Goal: Transaction & Acquisition: Purchase product/service

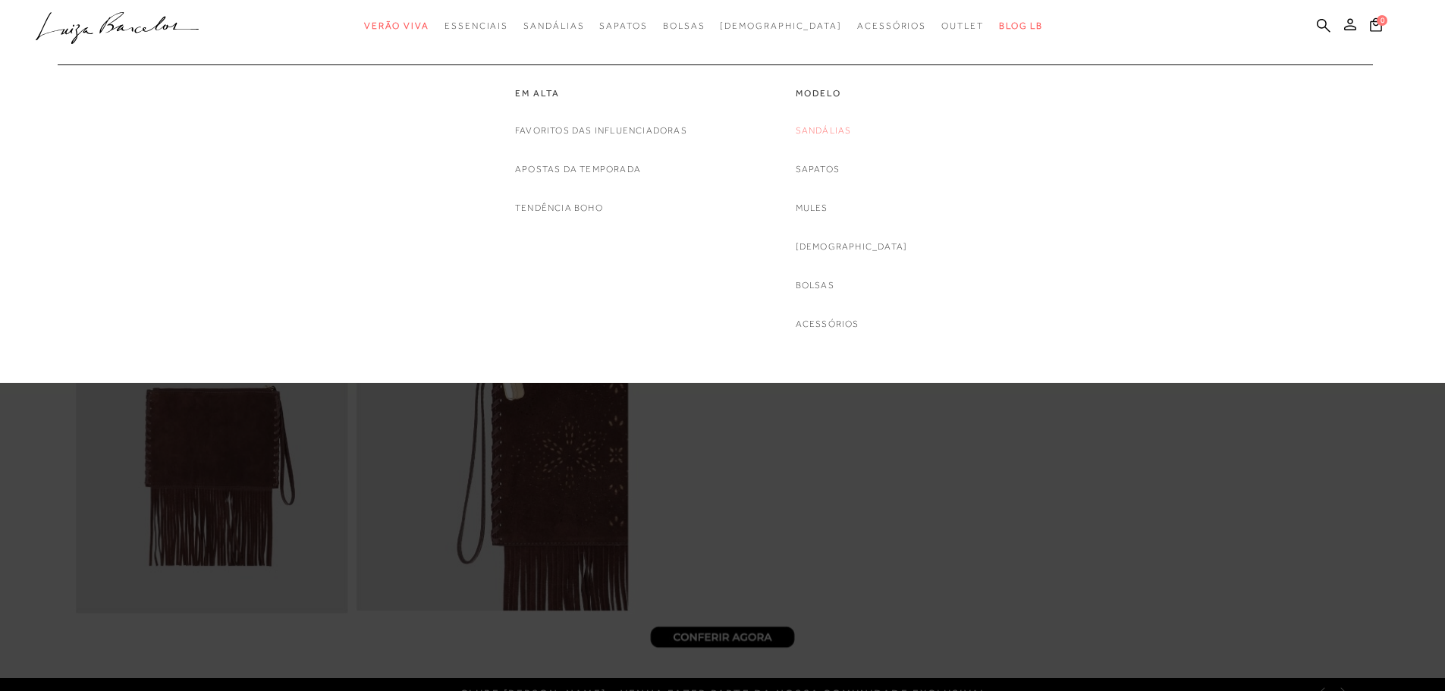
click at [832, 128] on link "Sandálias" at bounding box center [824, 131] width 56 height 16
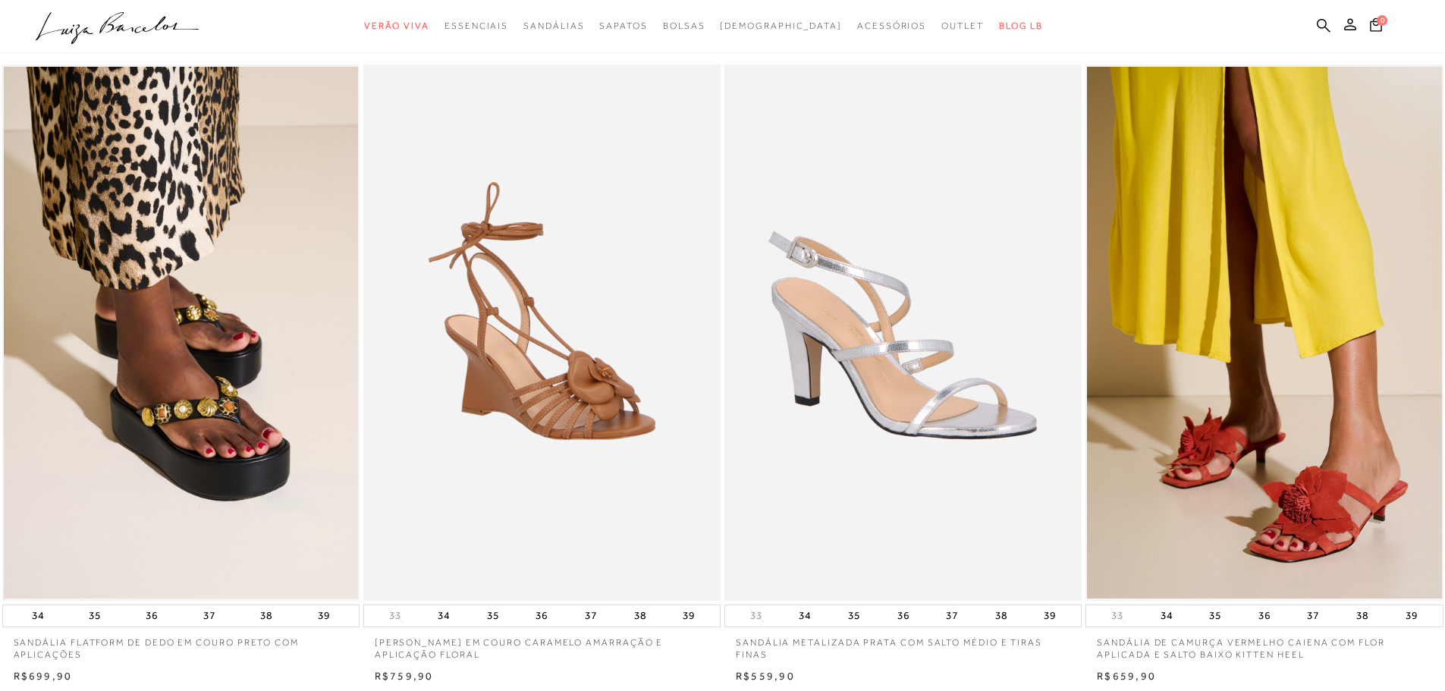
scroll to position [152, 0]
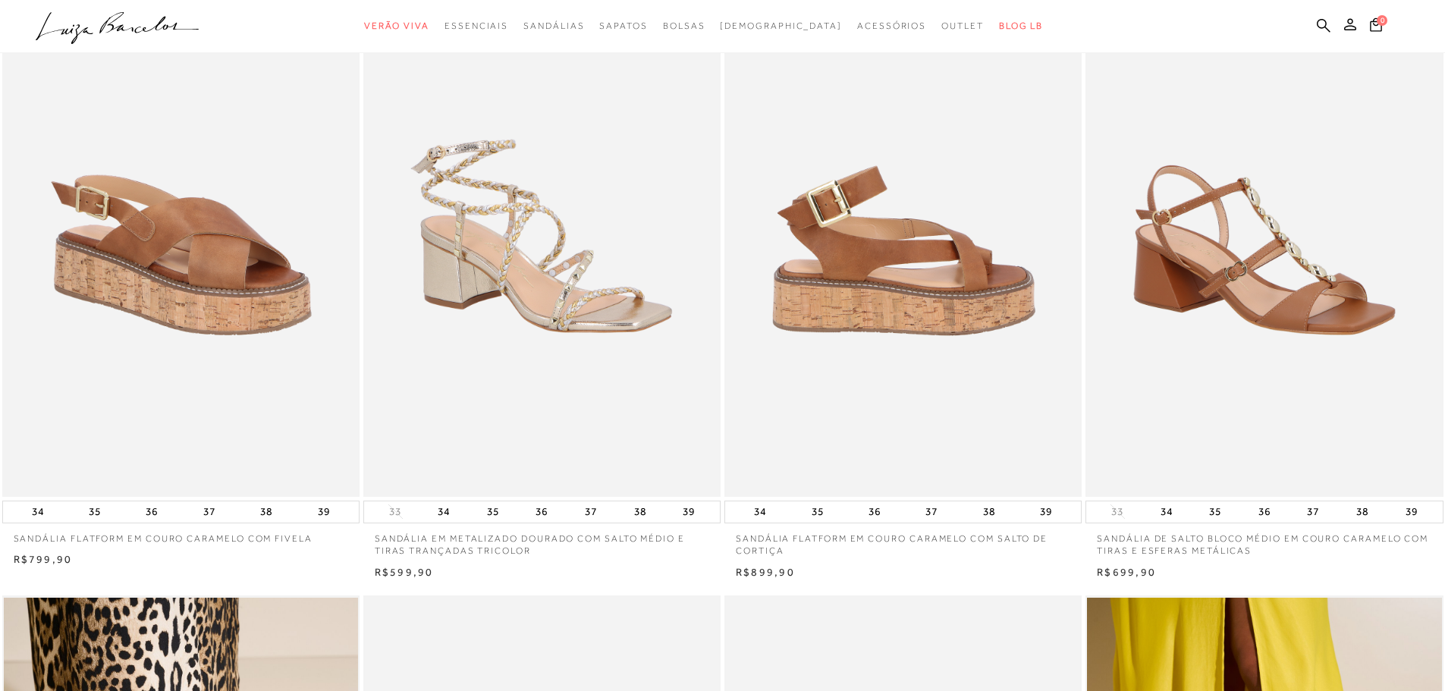
click at [936, 269] on img at bounding box center [904, 229] width 356 height 536
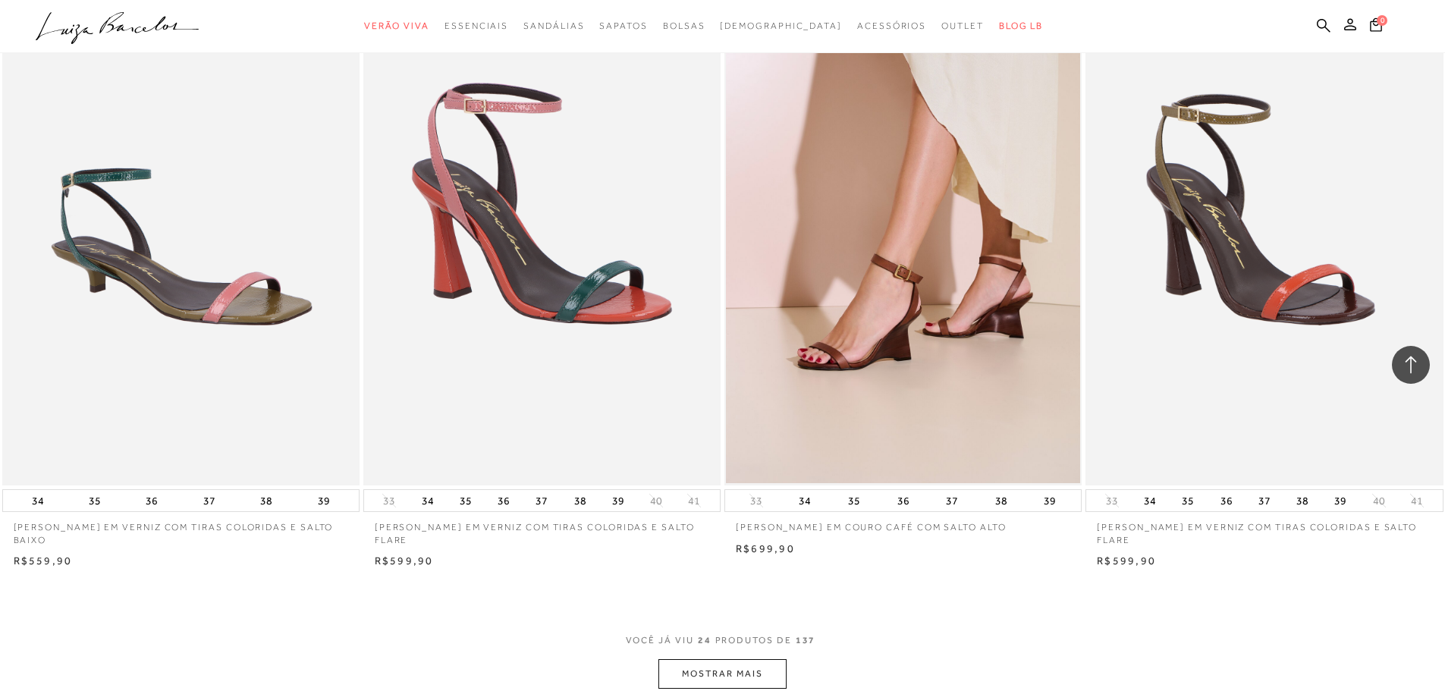
scroll to position [3566, 0]
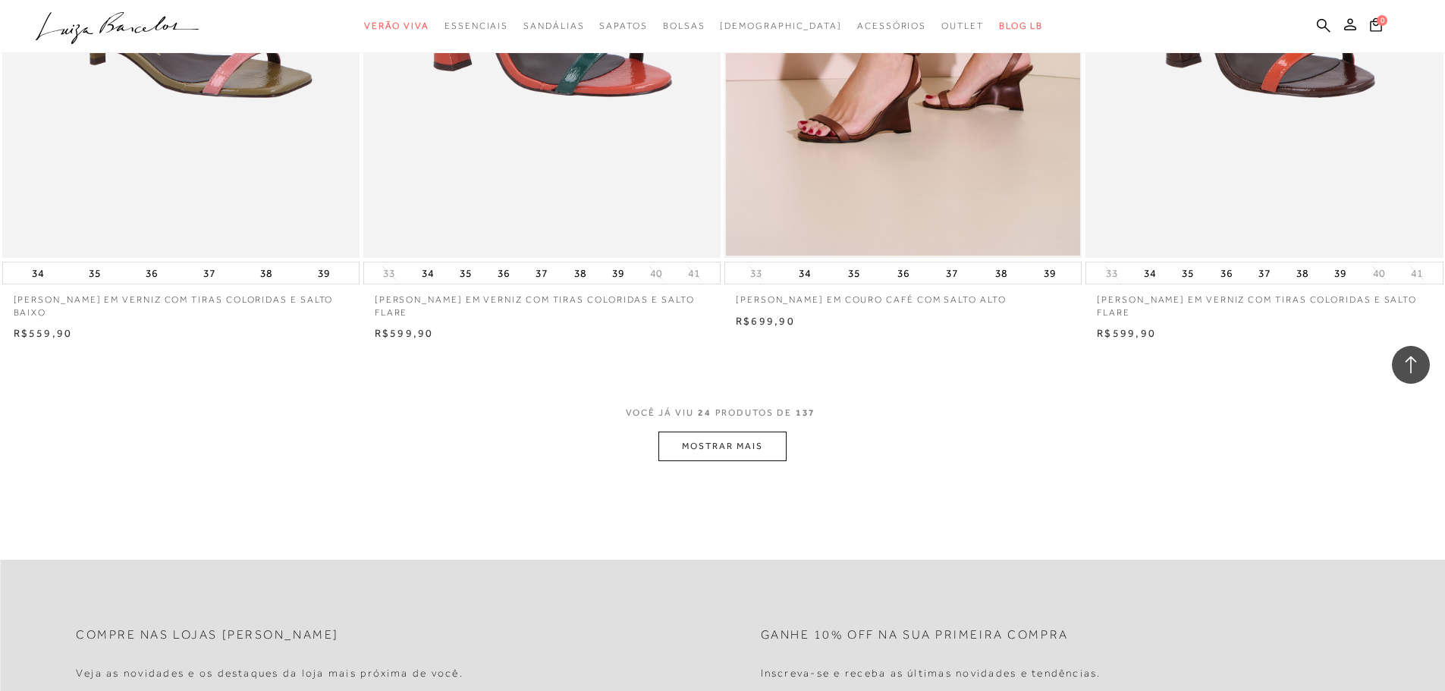
click at [722, 439] on button "MOSTRAR MAIS" at bounding box center [722, 447] width 127 height 30
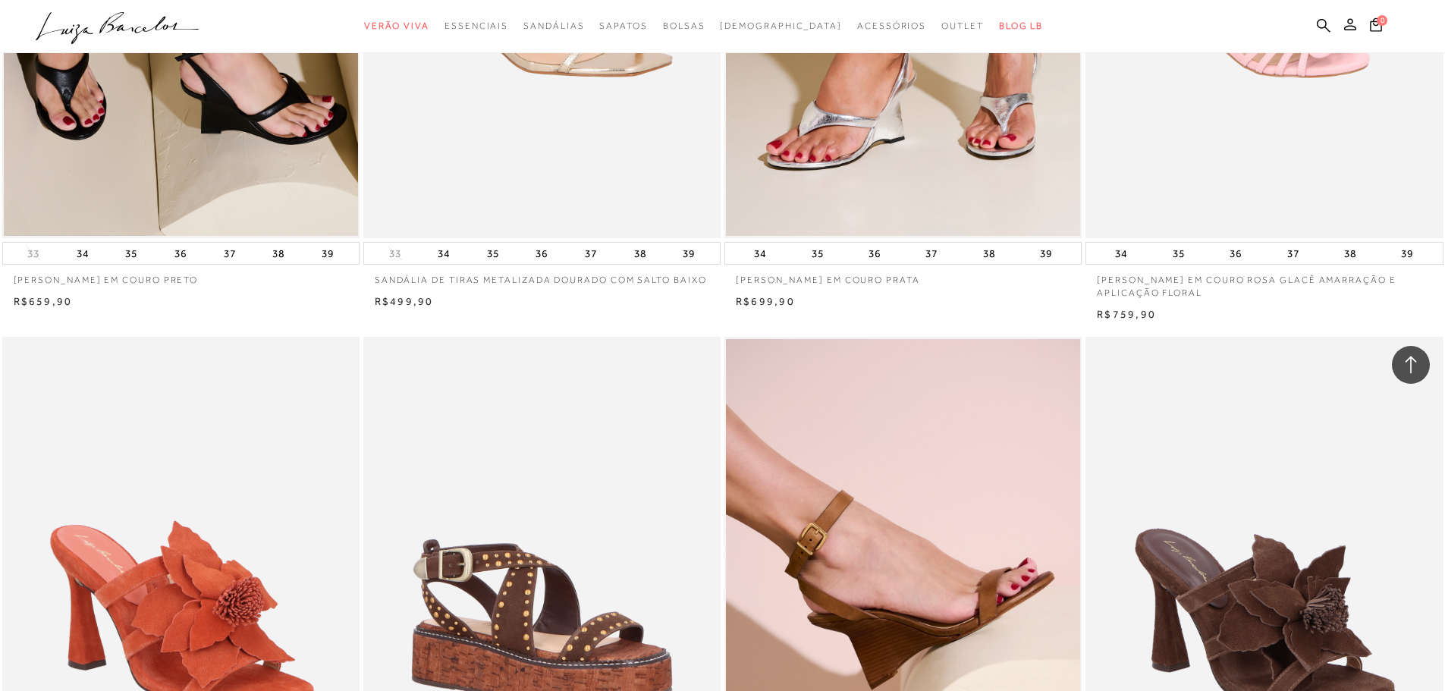
scroll to position [5008, 0]
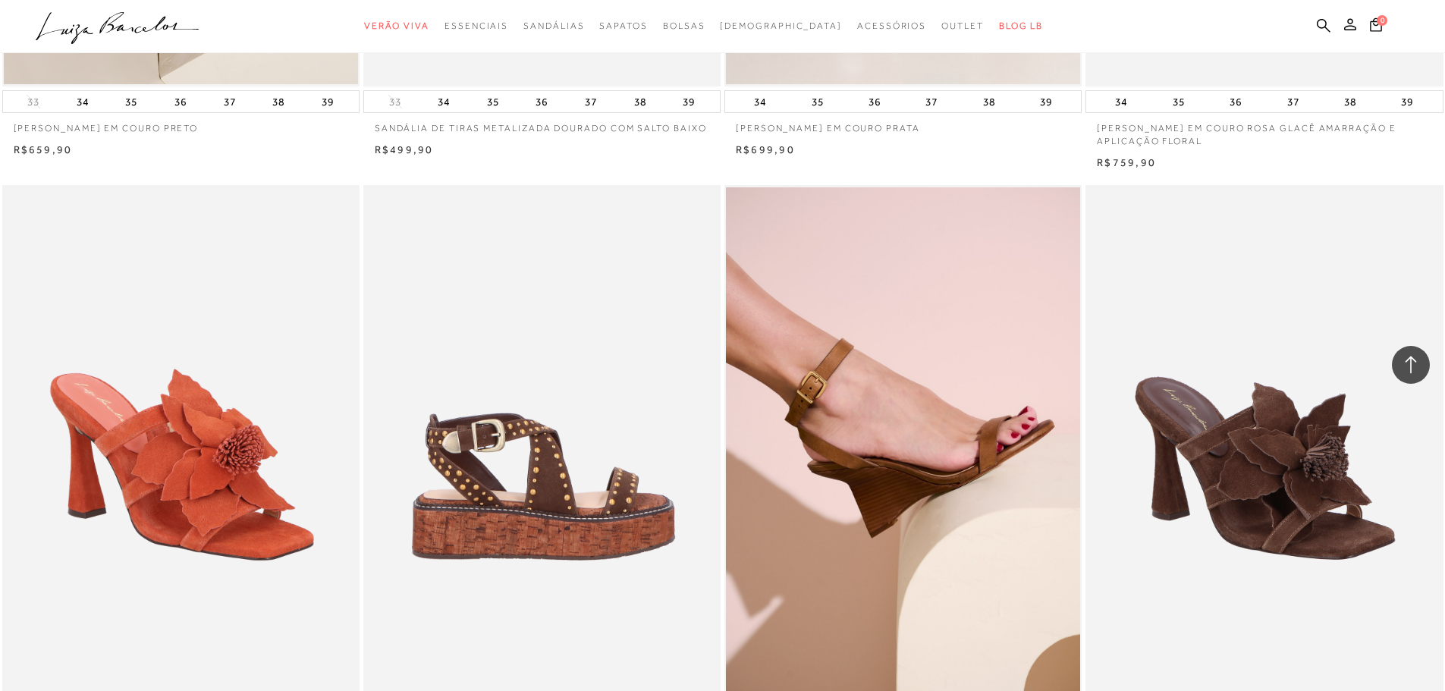
click at [617, 479] on img at bounding box center [543, 453] width 356 height 536
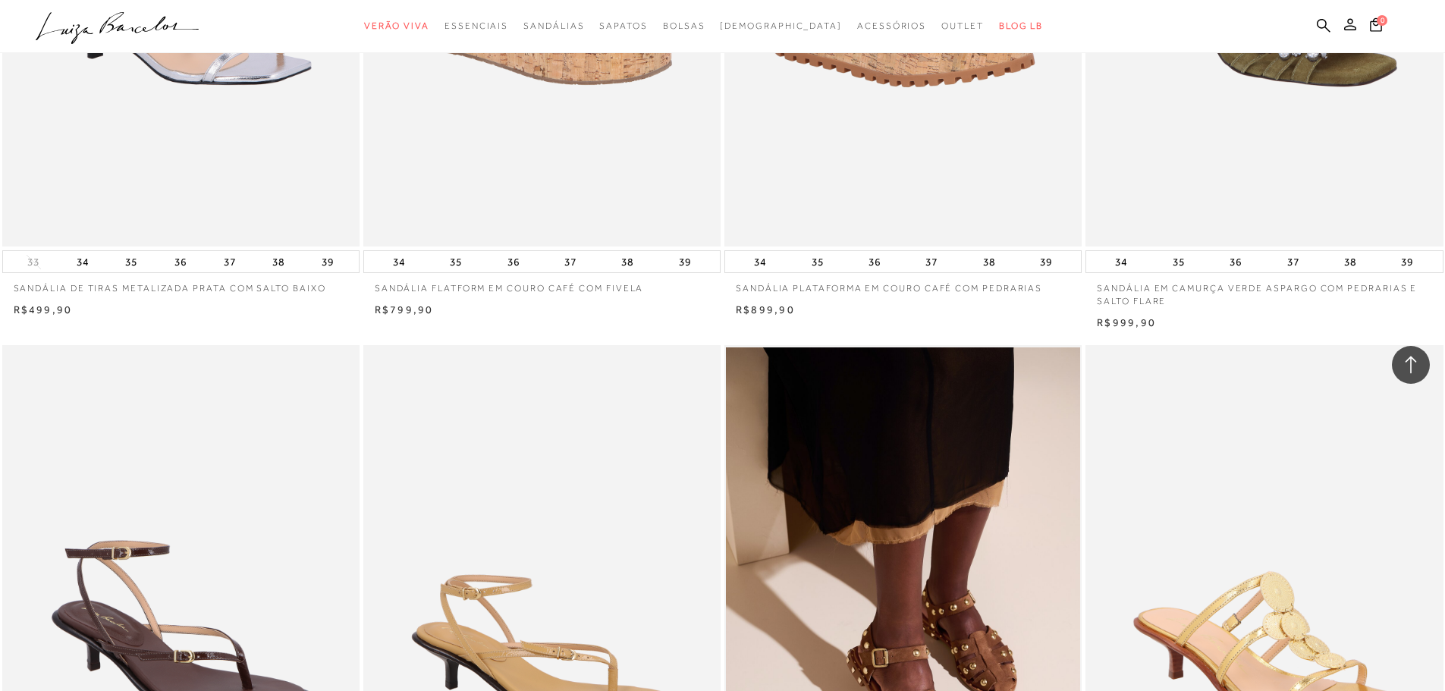
scroll to position [7284, 0]
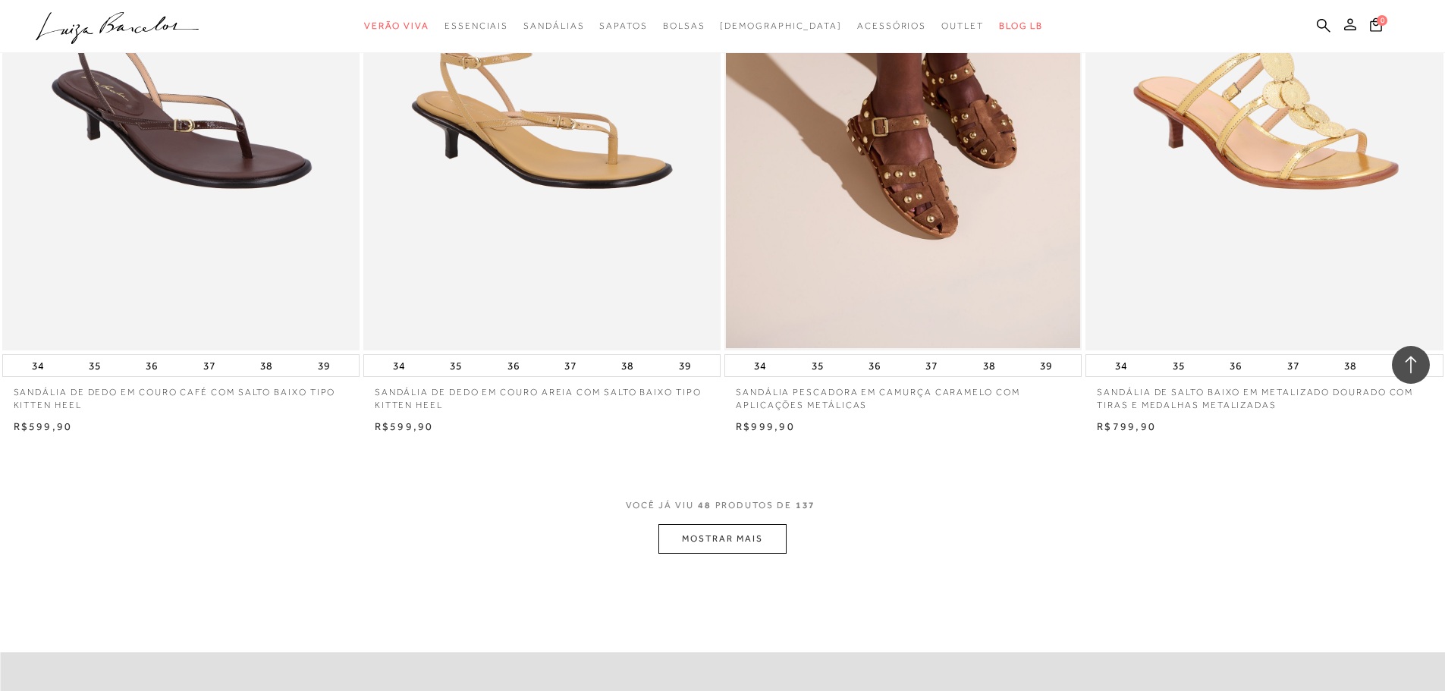
click at [744, 527] on button "MOSTRAR MAIS" at bounding box center [722, 539] width 127 height 30
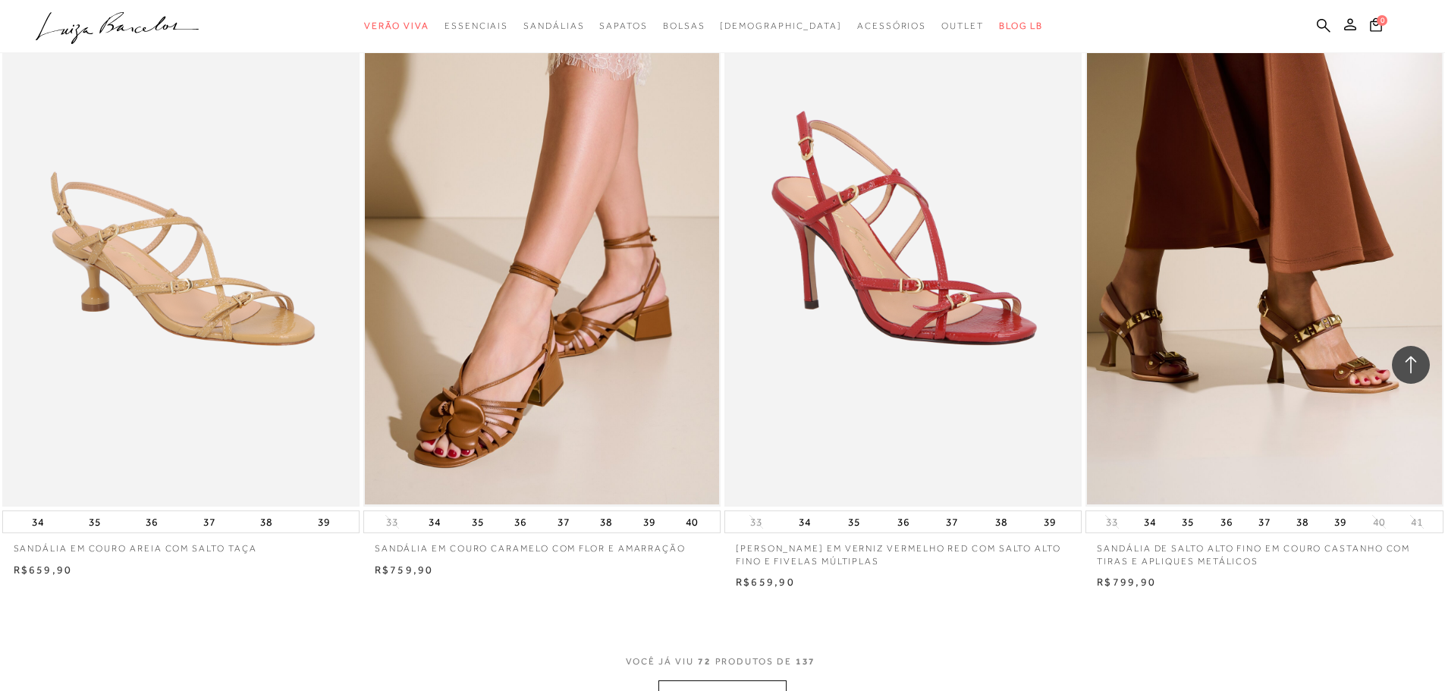
scroll to position [11153, 0]
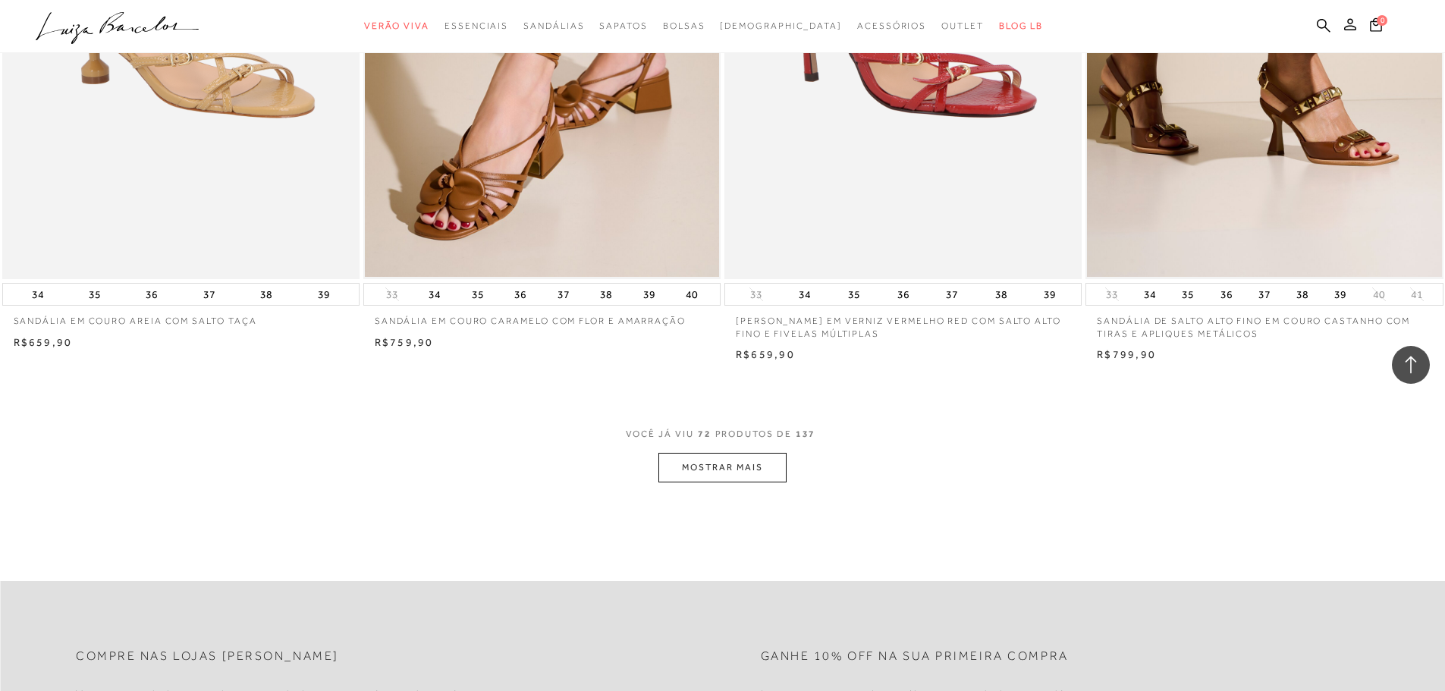
click at [756, 454] on button "MOSTRAR MAIS" at bounding box center [722, 468] width 127 height 30
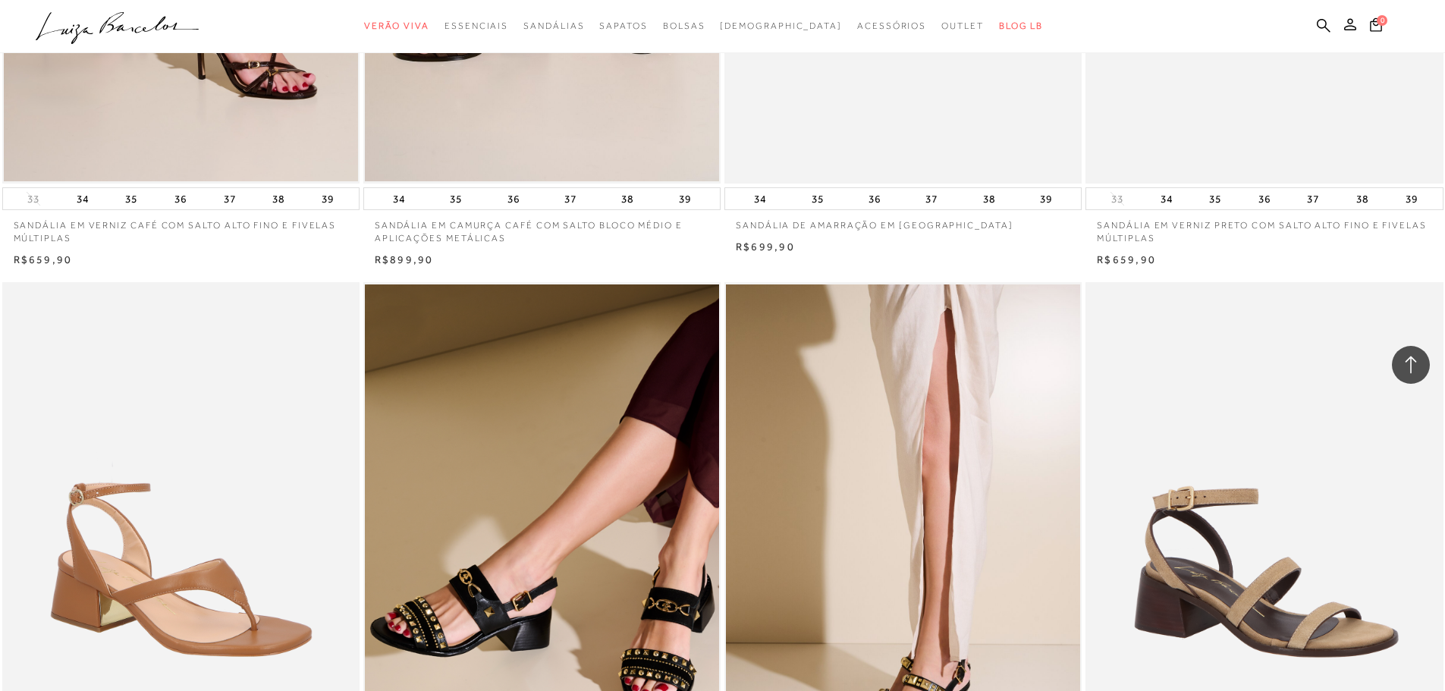
scroll to position [12747, 0]
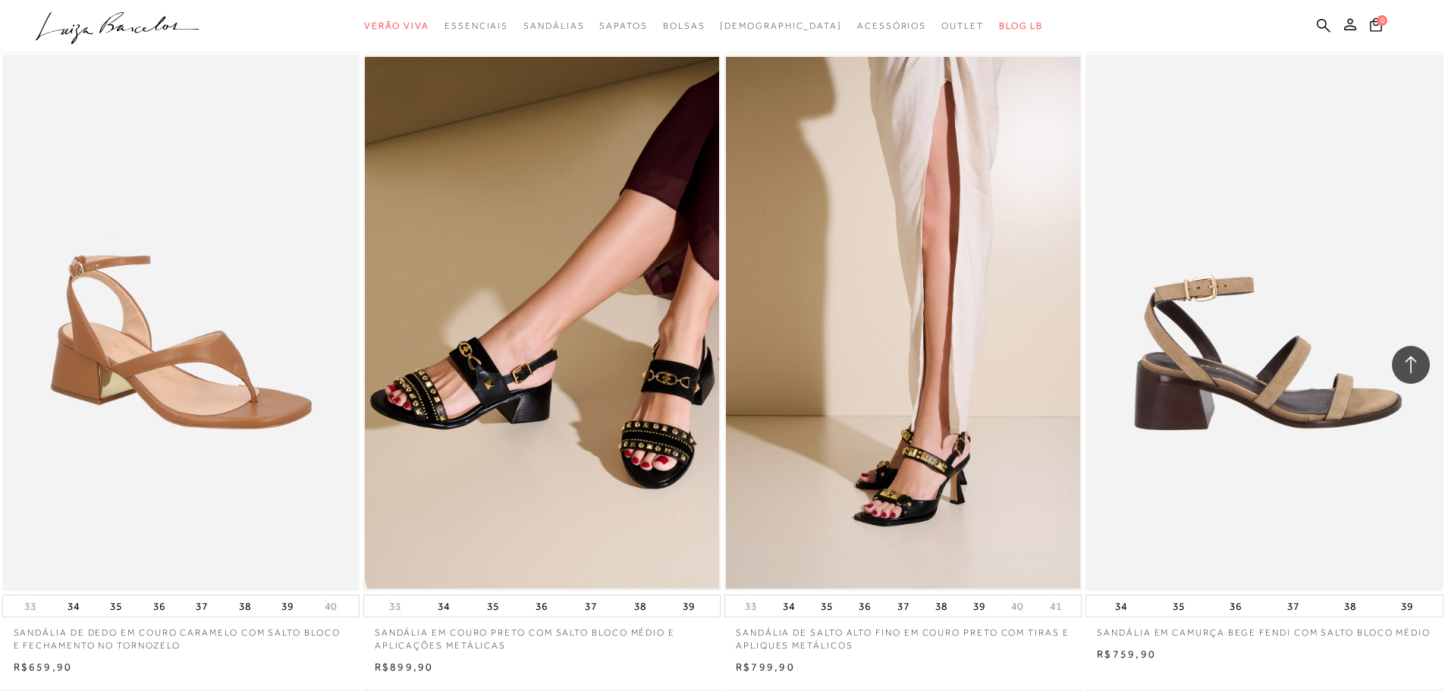
click at [1196, 371] on img at bounding box center [1265, 323] width 356 height 536
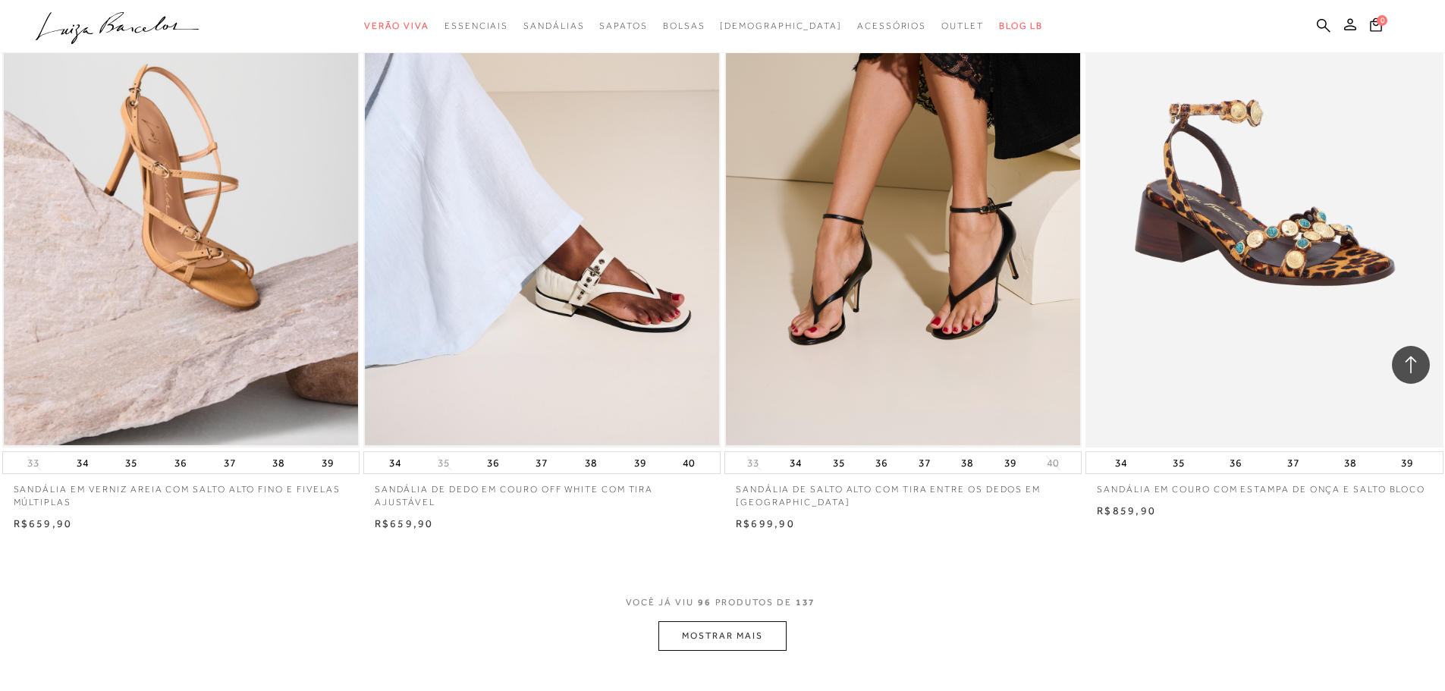
scroll to position [15250, 0]
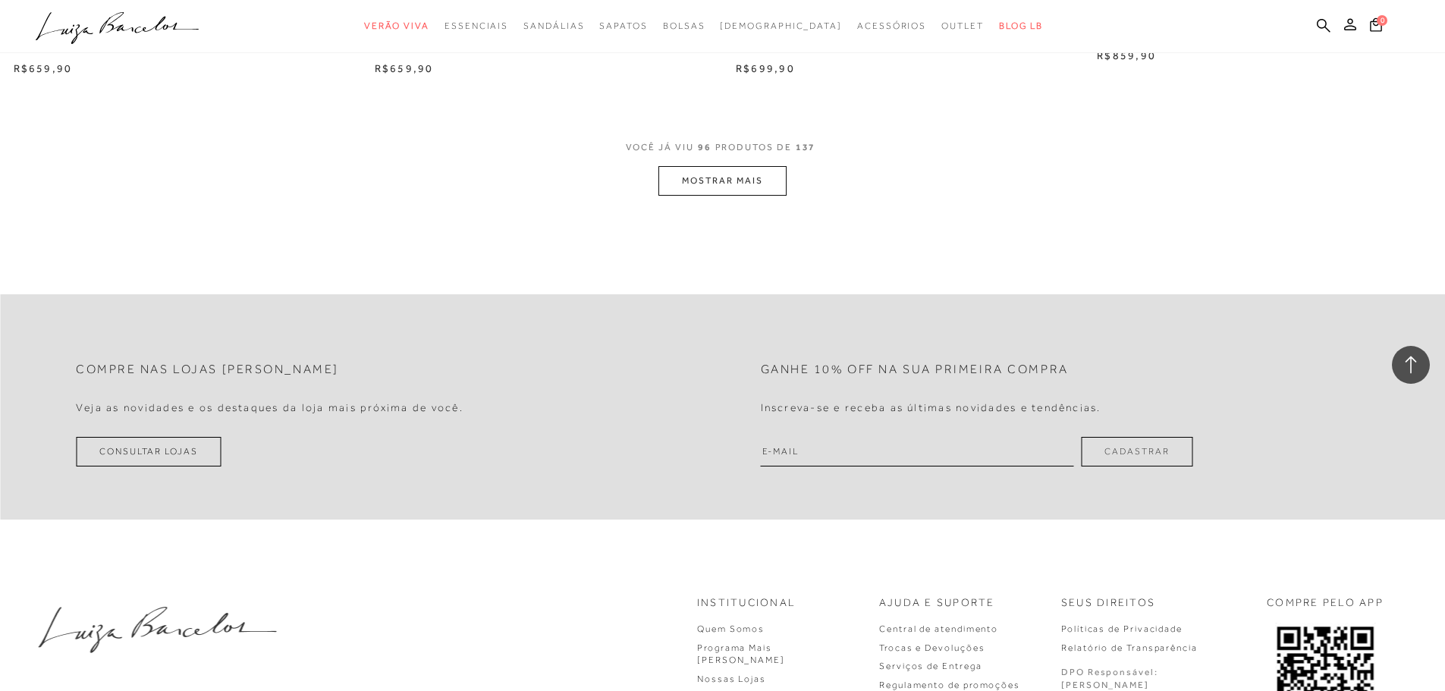
click at [734, 167] on button "MOSTRAR MAIS" at bounding box center [722, 181] width 127 height 30
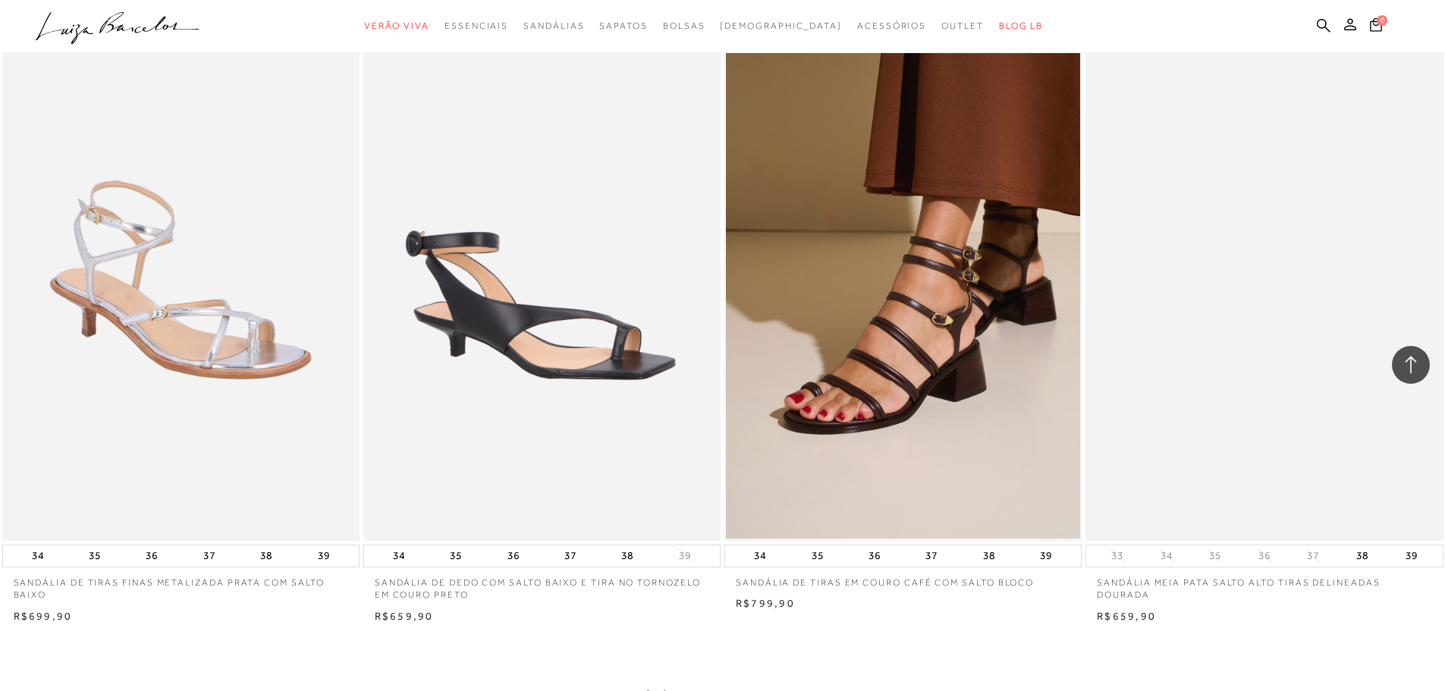
scroll to position [18816, 0]
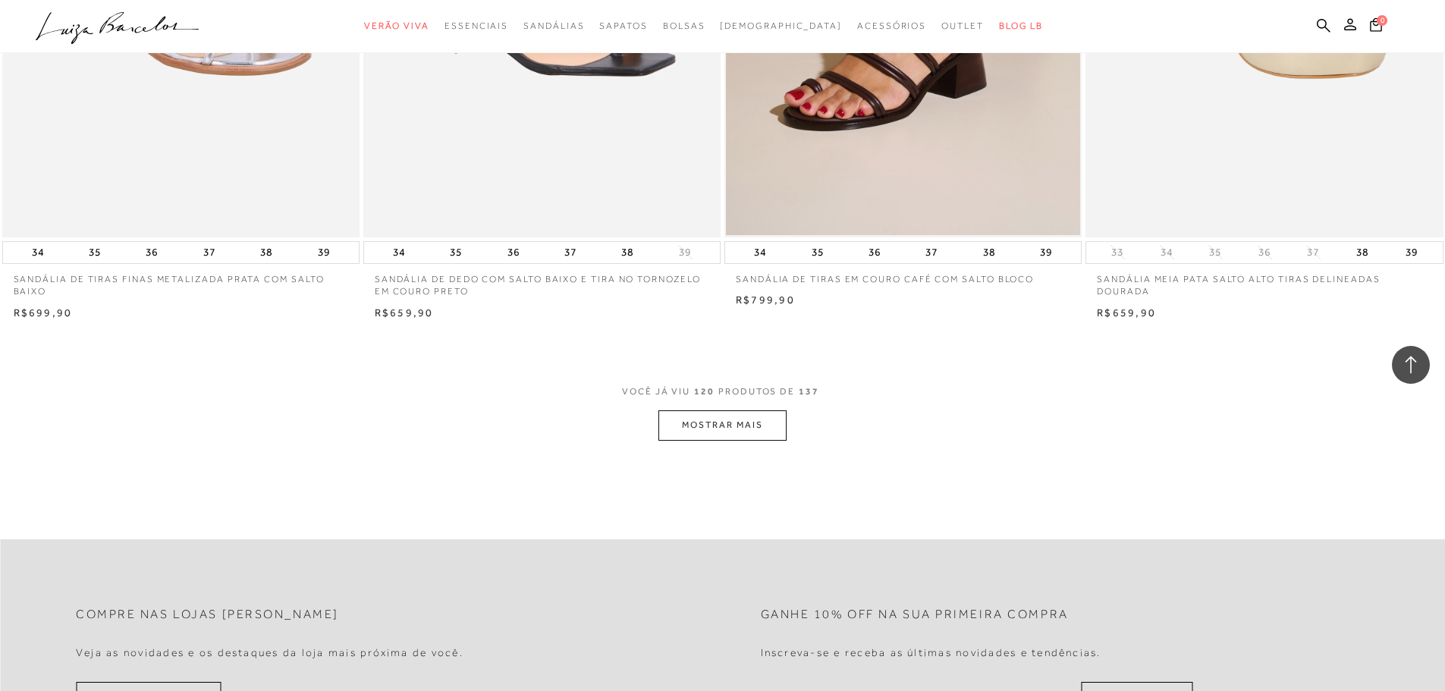
click at [708, 411] on button "MOSTRAR MAIS" at bounding box center [722, 425] width 127 height 30
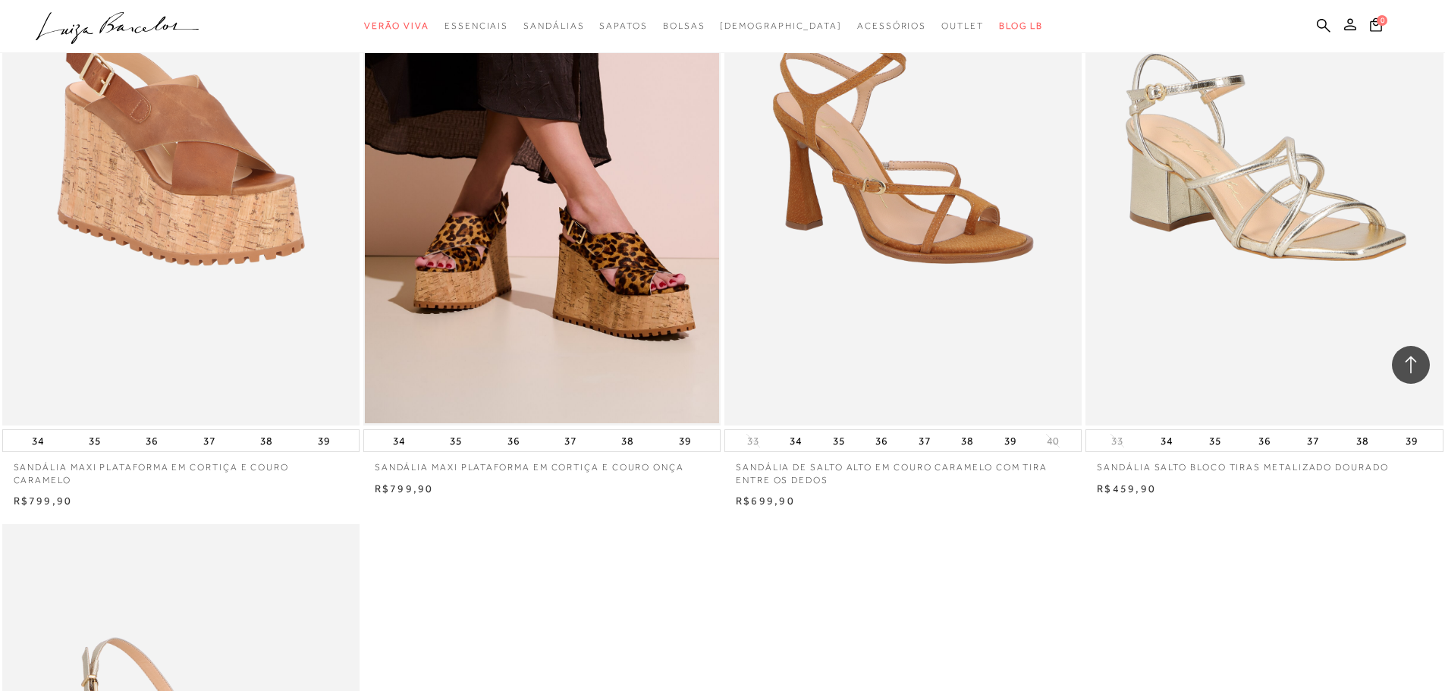
scroll to position [21092, 0]
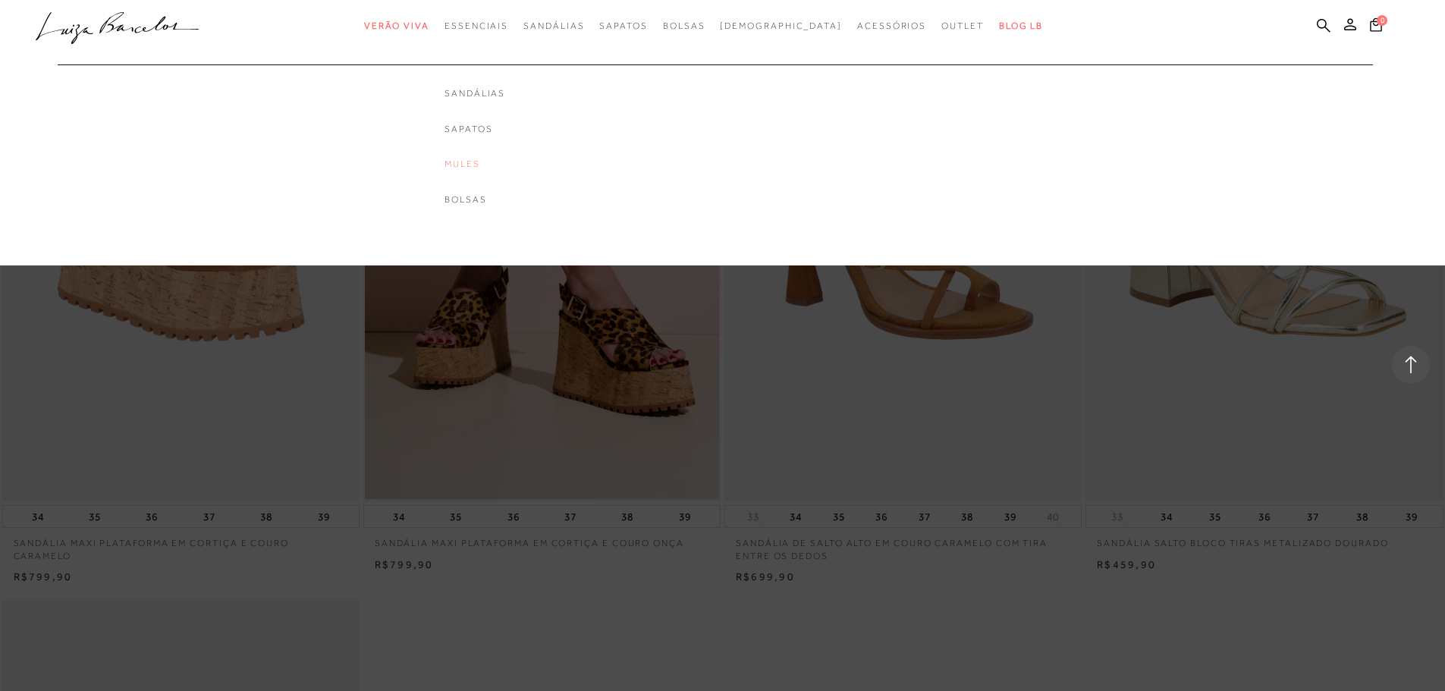
click at [500, 164] on link "Mules" at bounding box center [475, 164] width 61 height 13
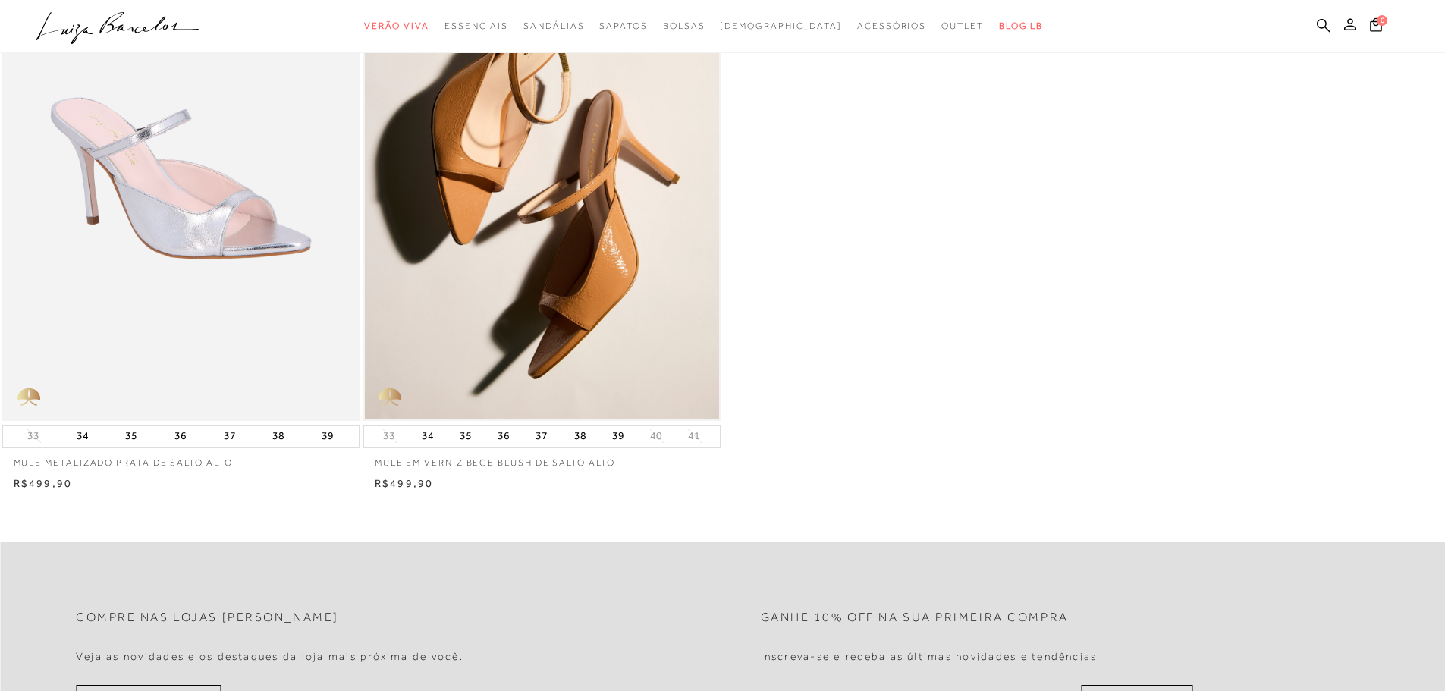
scroll to position [76, 0]
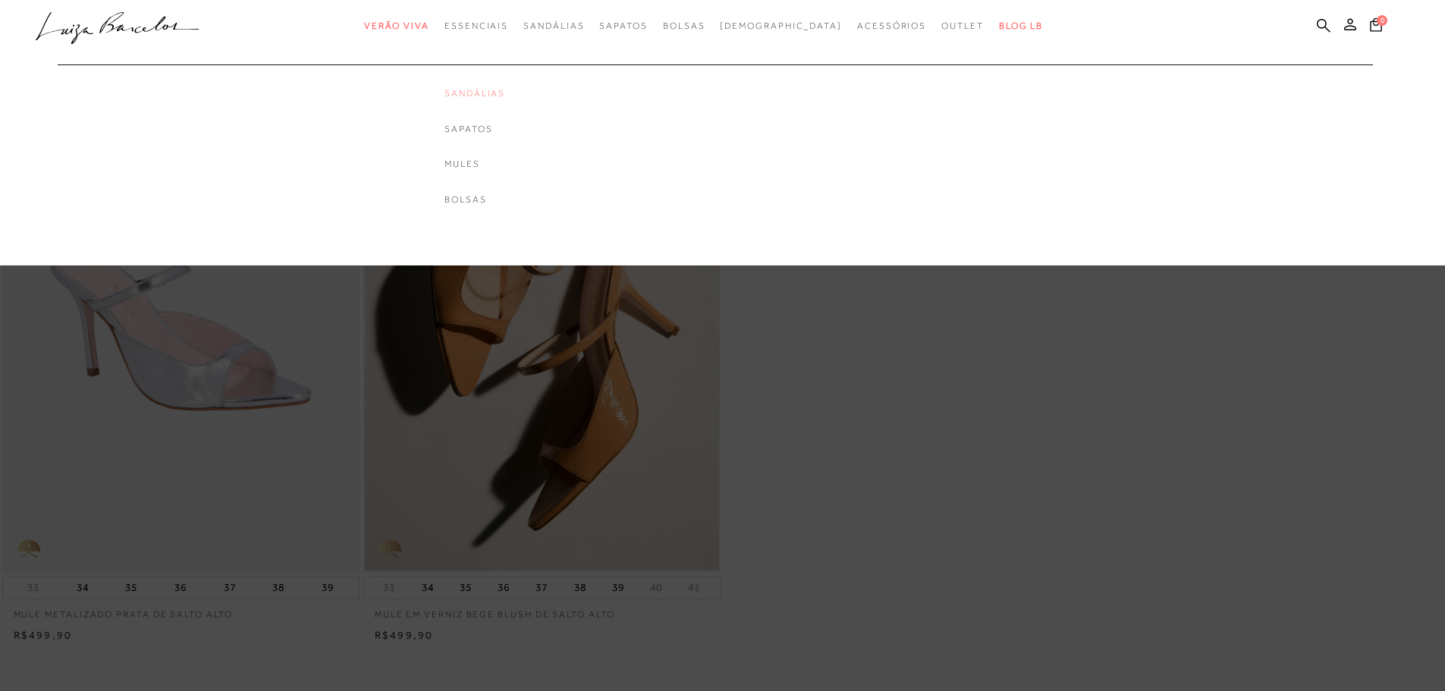
click at [505, 90] on link "Sandálias" at bounding box center [475, 93] width 61 height 13
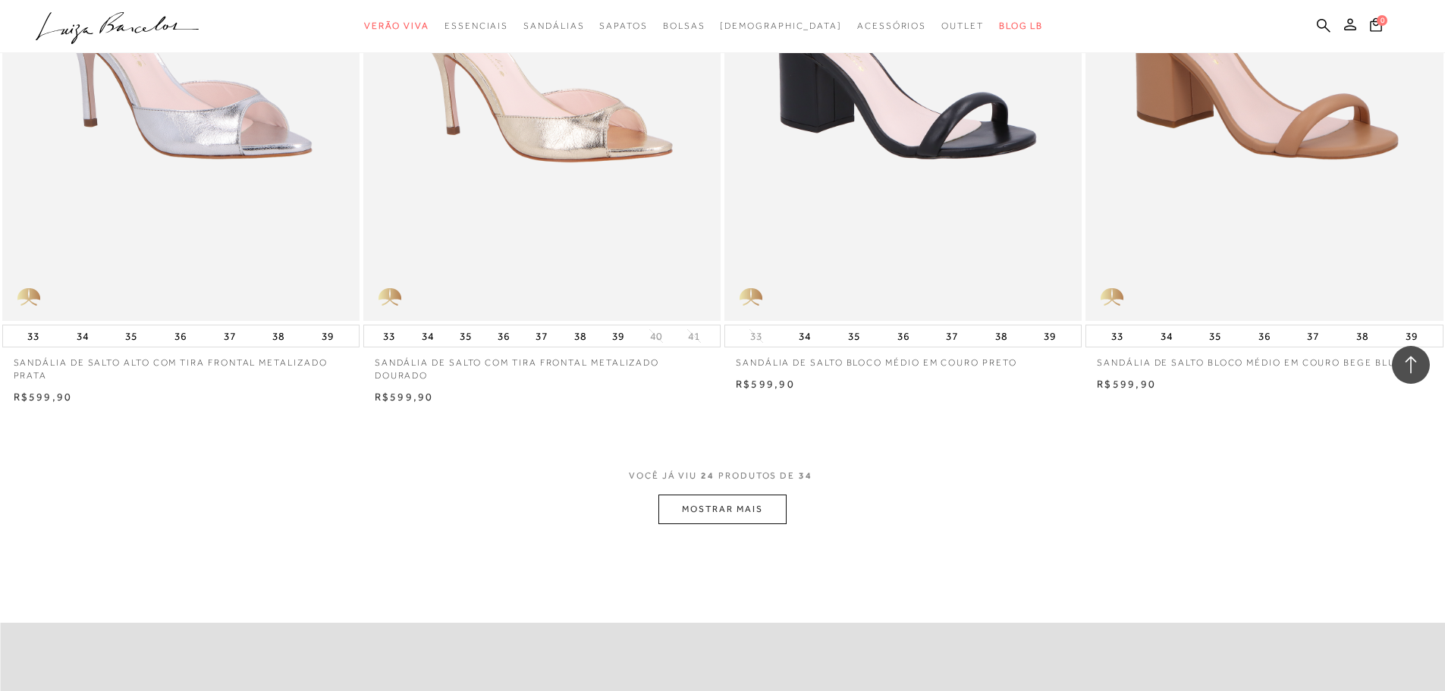
scroll to position [3642, 0]
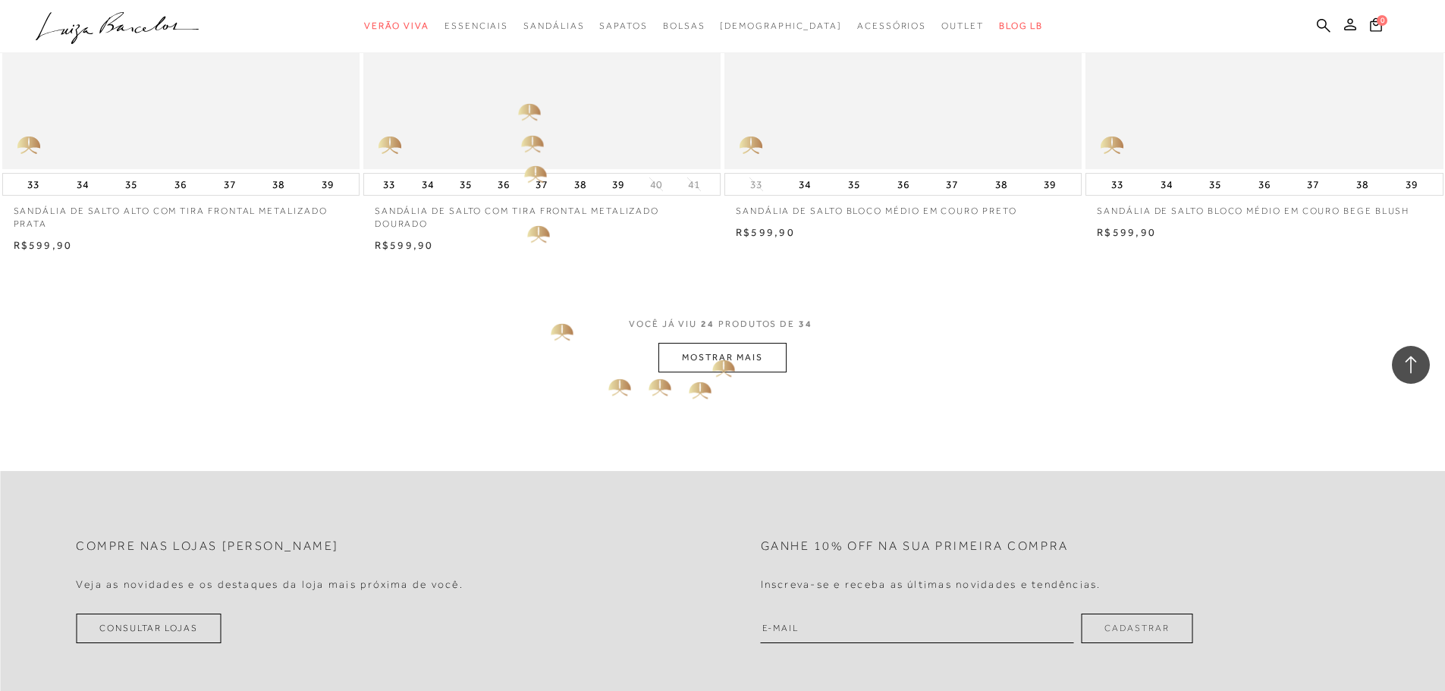
click at [705, 362] on button "MOSTRAR MAIS" at bounding box center [722, 358] width 127 height 30
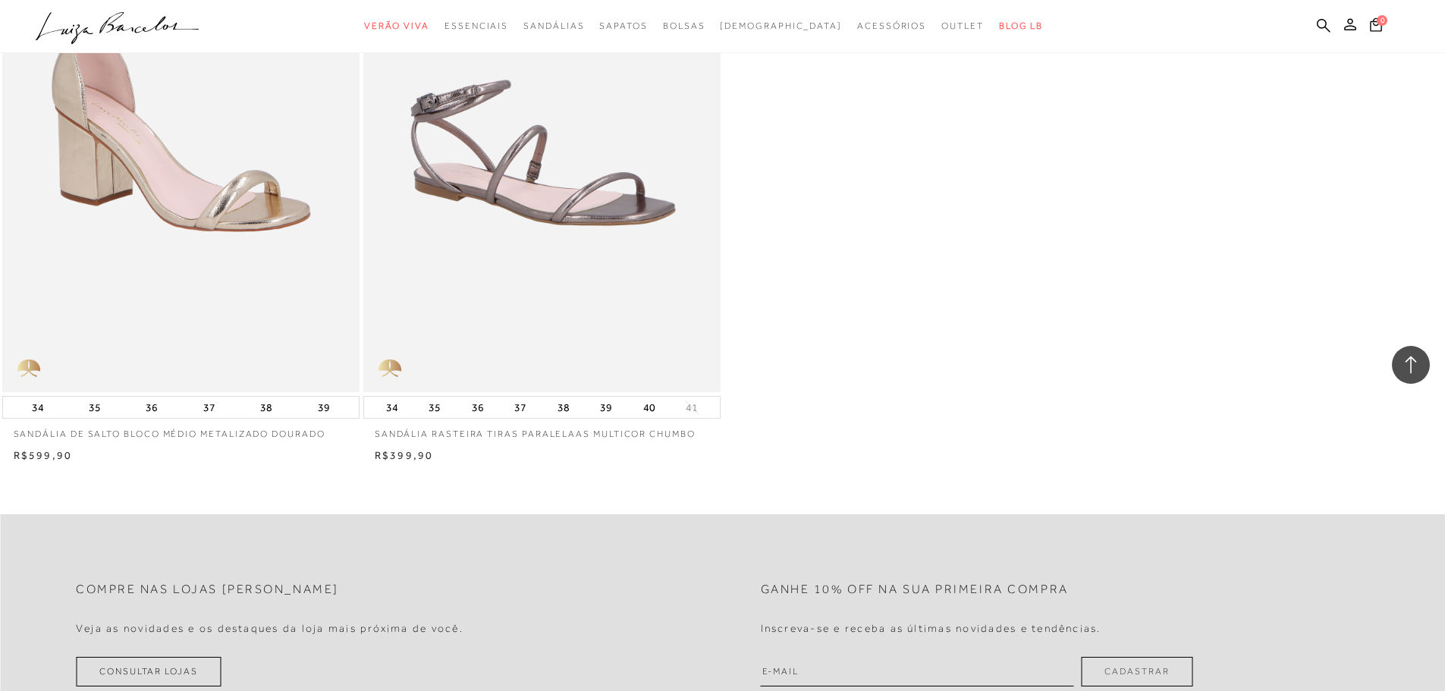
scroll to position [5387, 0]
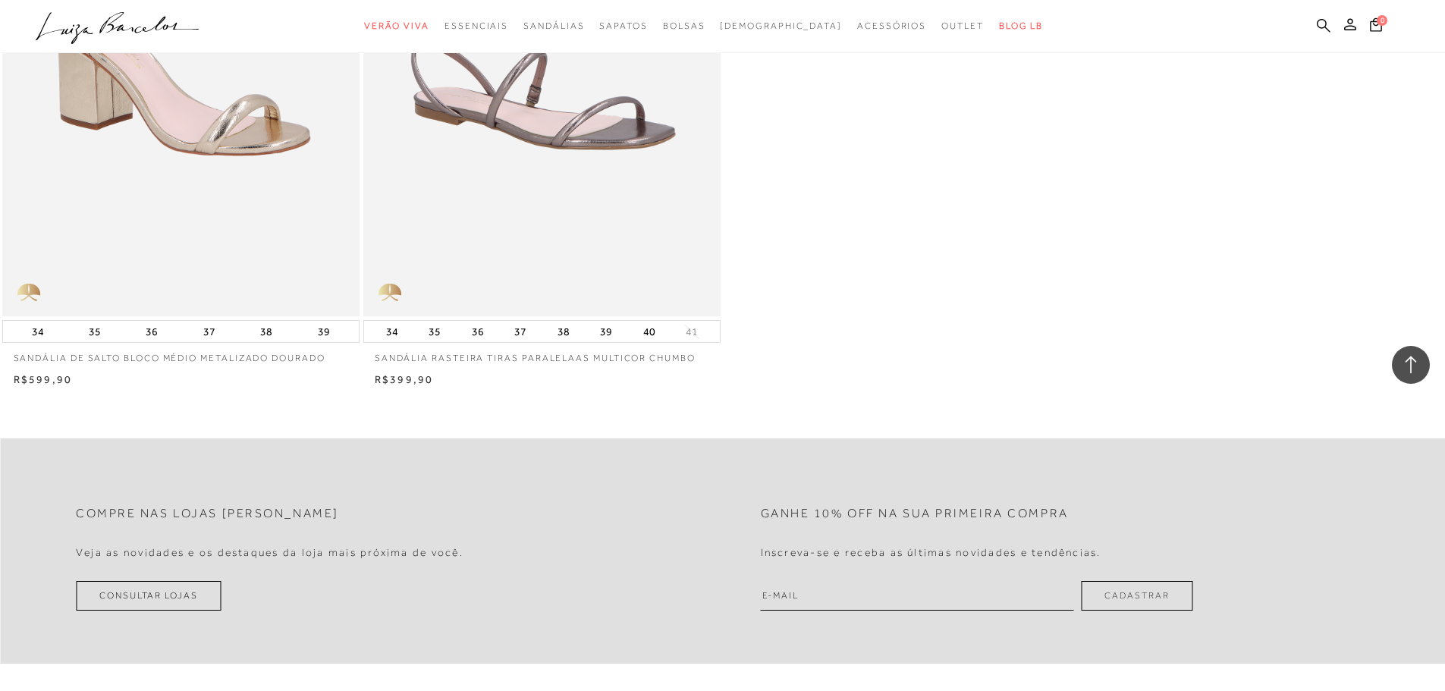
click at [1322, 25] on icon at bounding box center [1324, 25] width 14 height 14
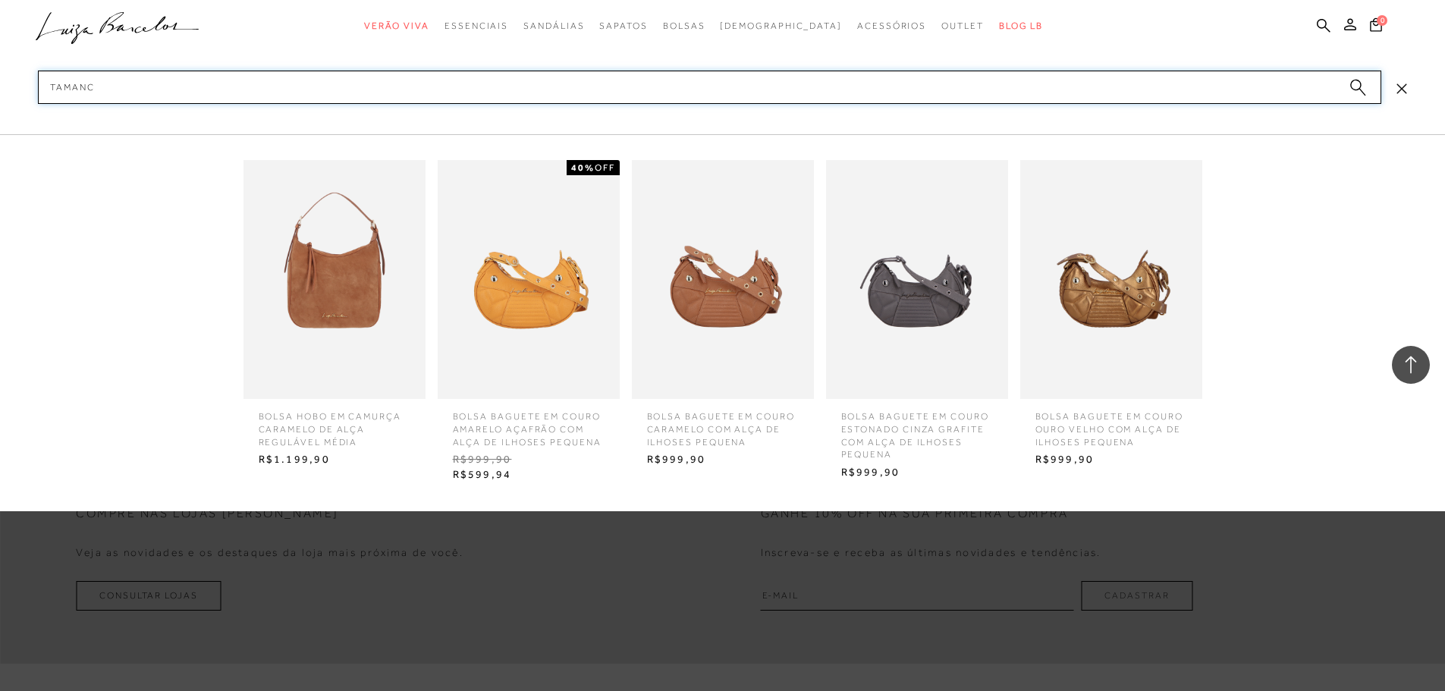
type input "tamanco"
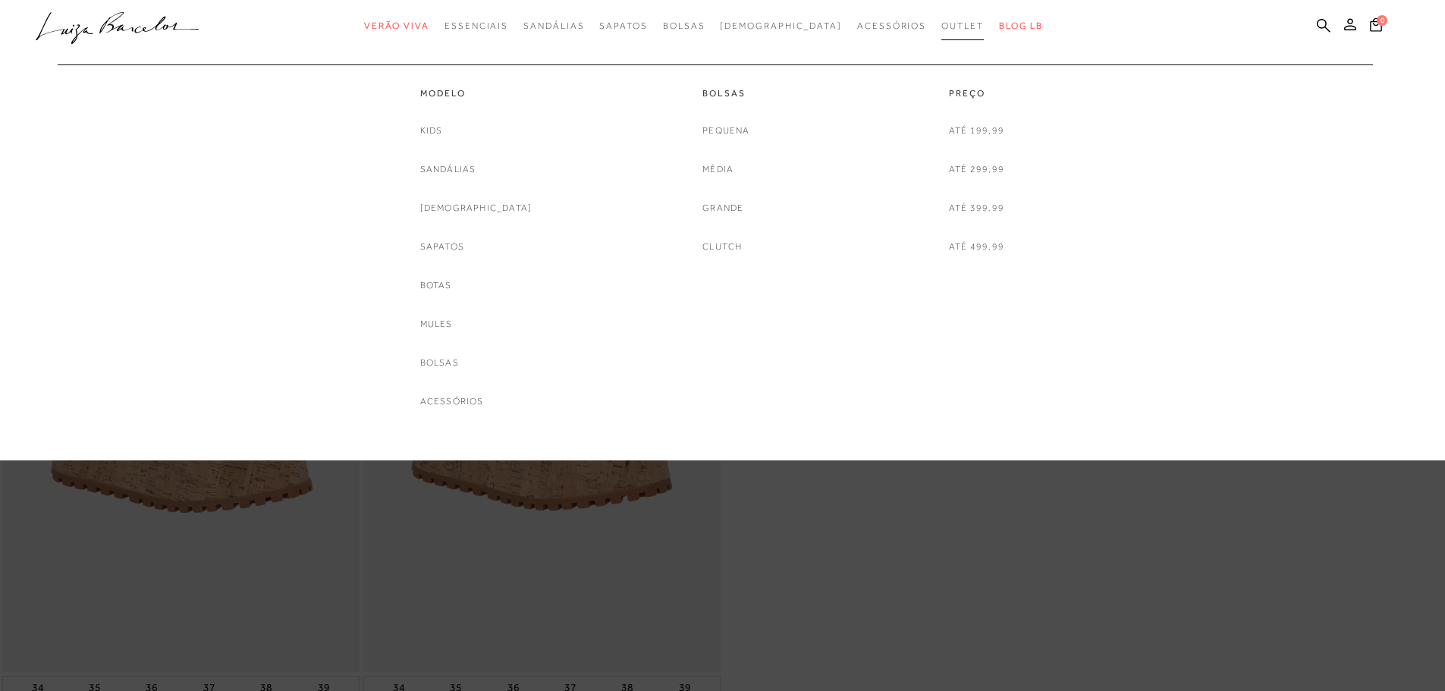
click at [942, 22] on span "Outlet" at bounding box center [963, 25] width 42 height 11
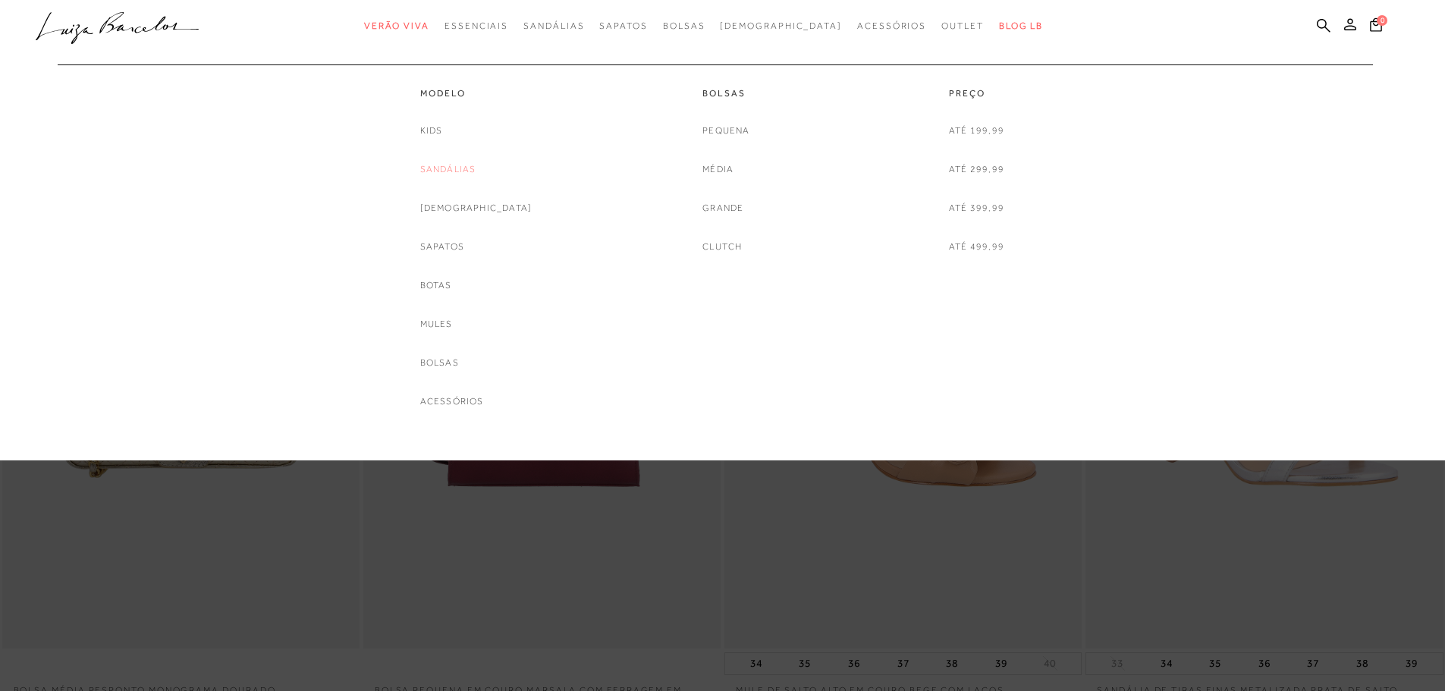
click at [458, 168] on link "Sandálias" at bounding box center [448, 170] width 56 height 16
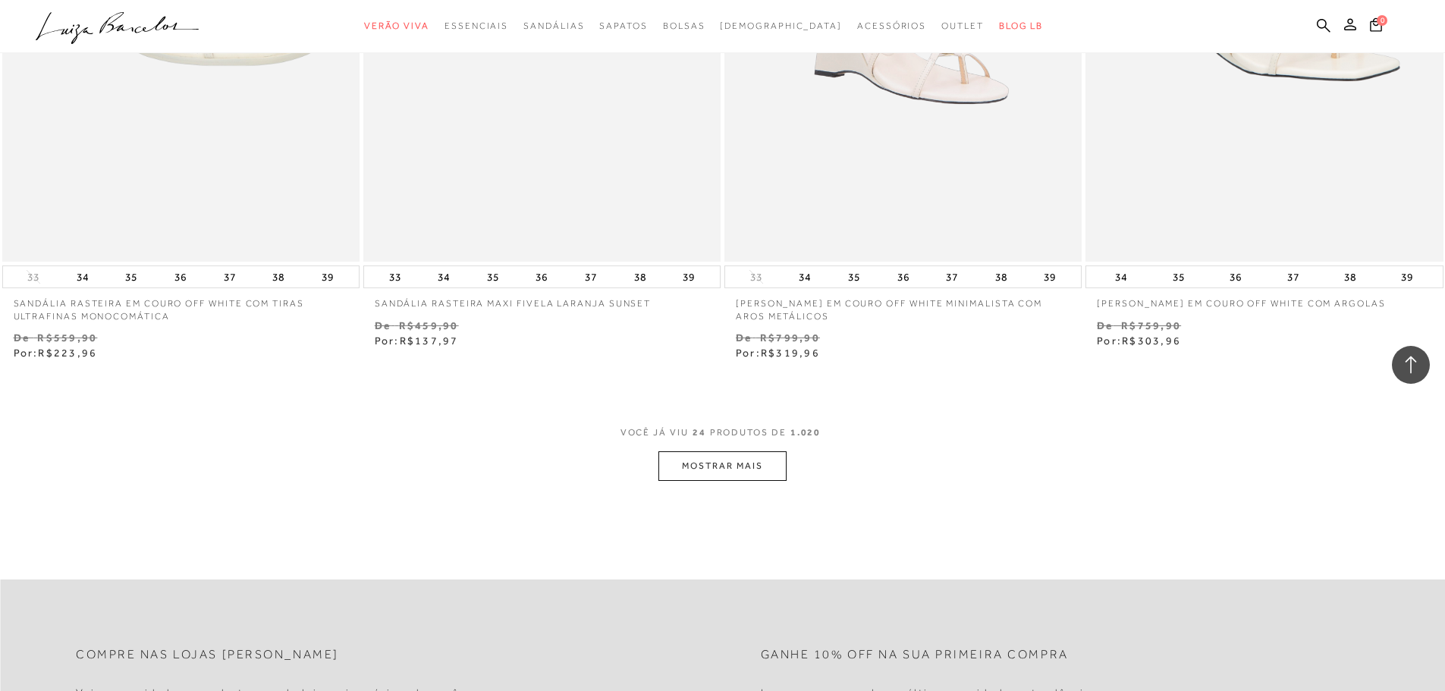
scroll to position [3794, 0]
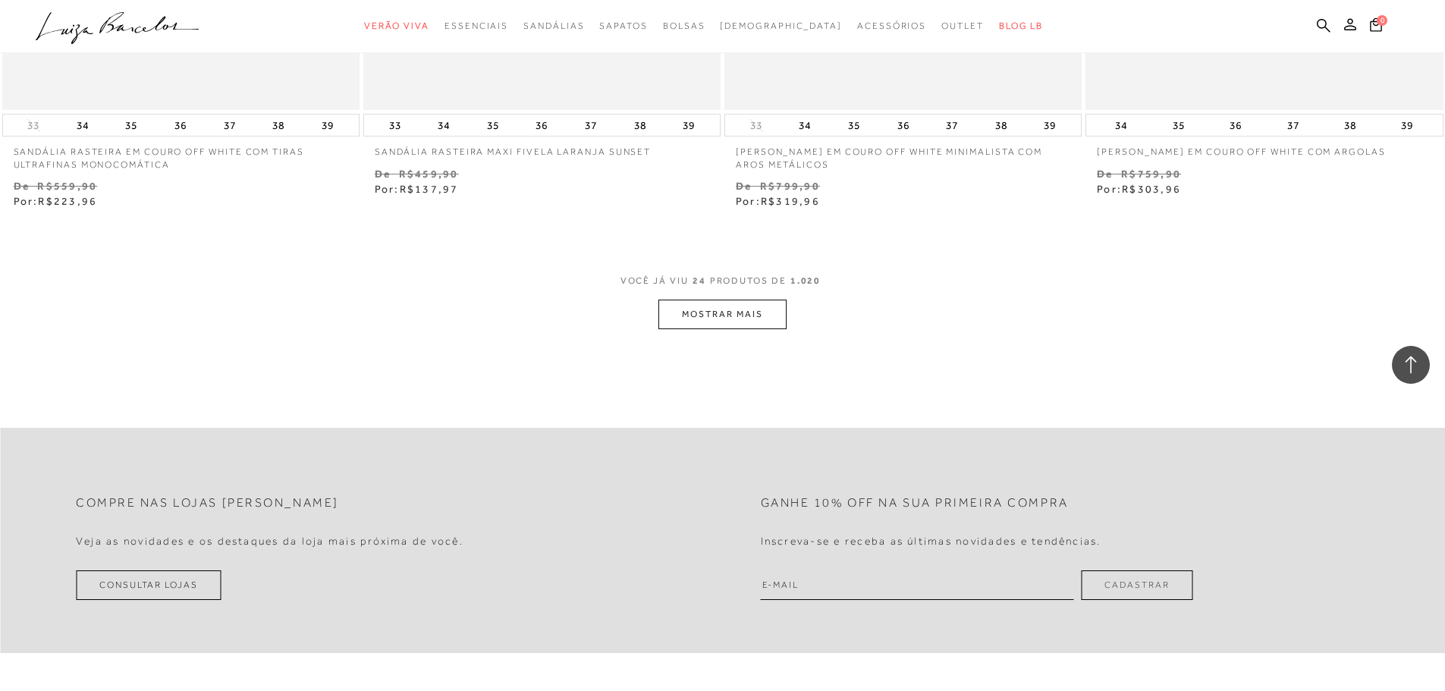
click at [725, 307] on button "MOSTRAR MAIS" at bounding box center [722, 315] width 127 height 30
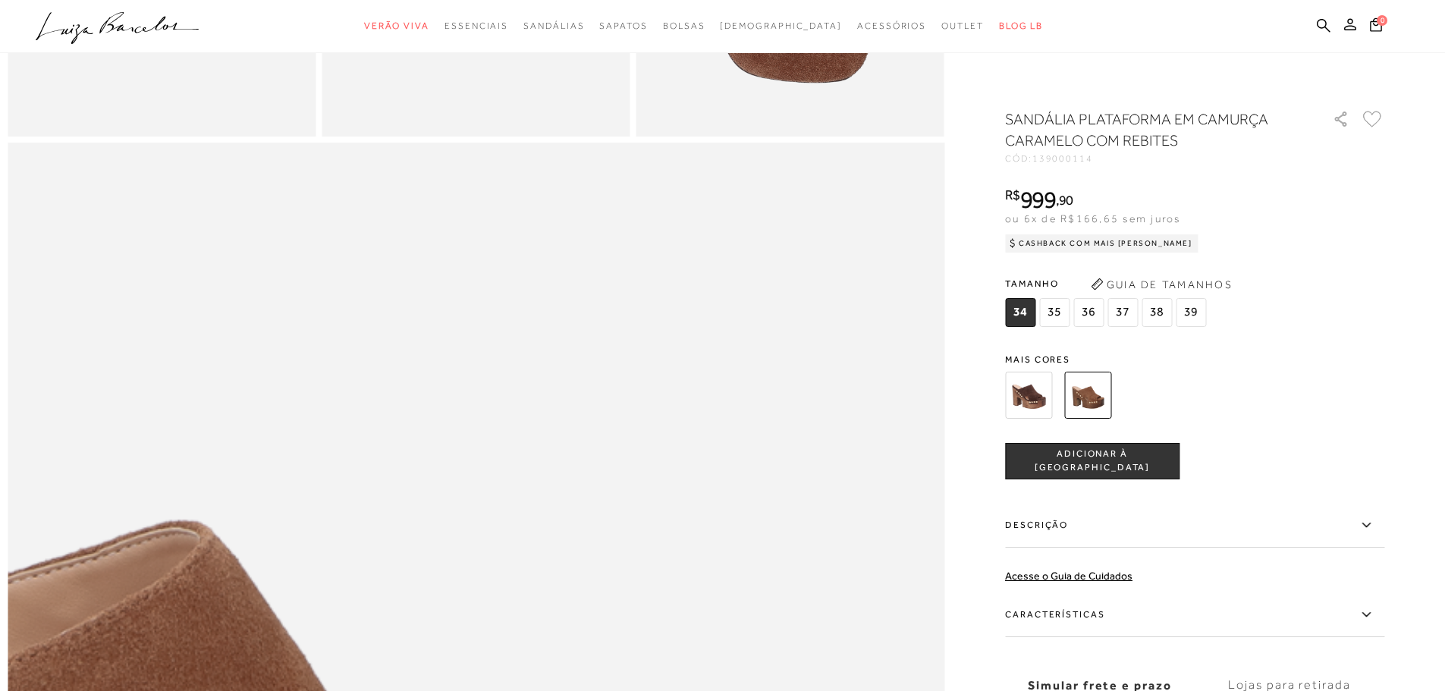
scroll to position [759, 0]
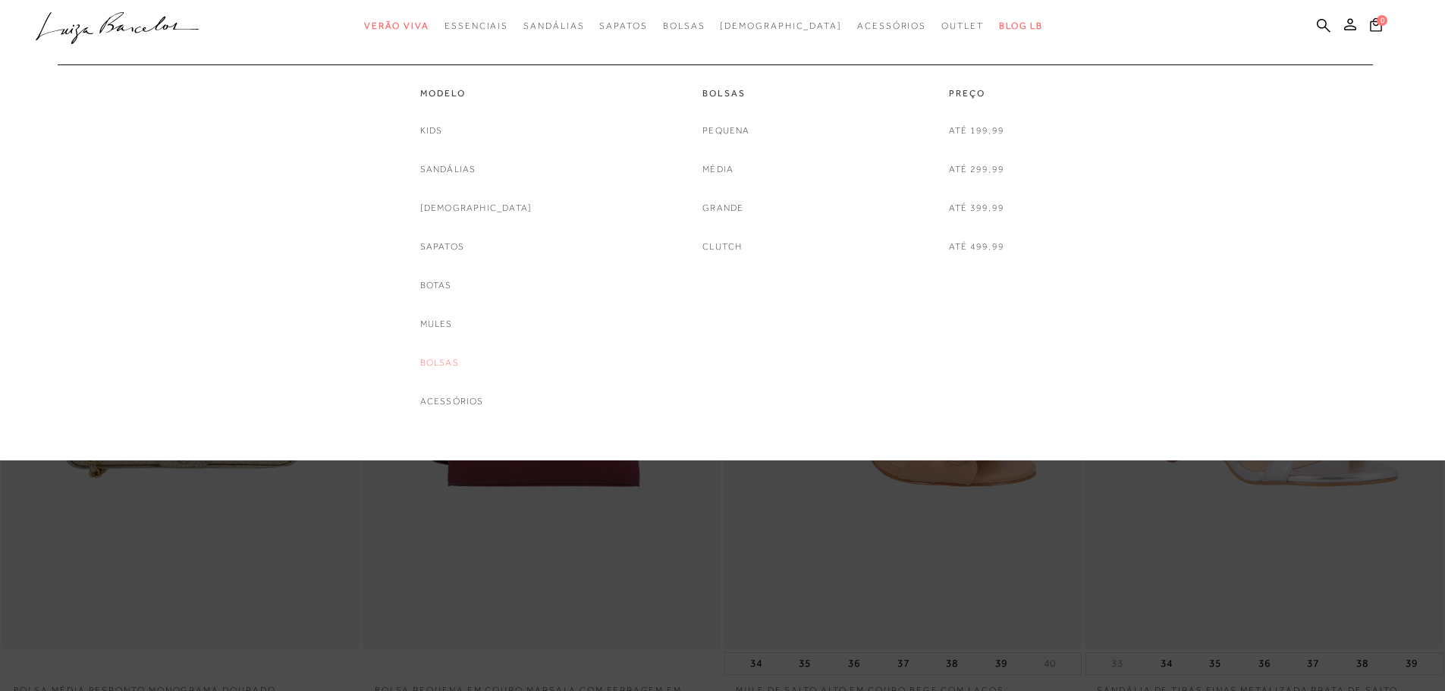
click at [459, 359] on link "Bolsas" at bounding box center [439, 363] width 39 height 16
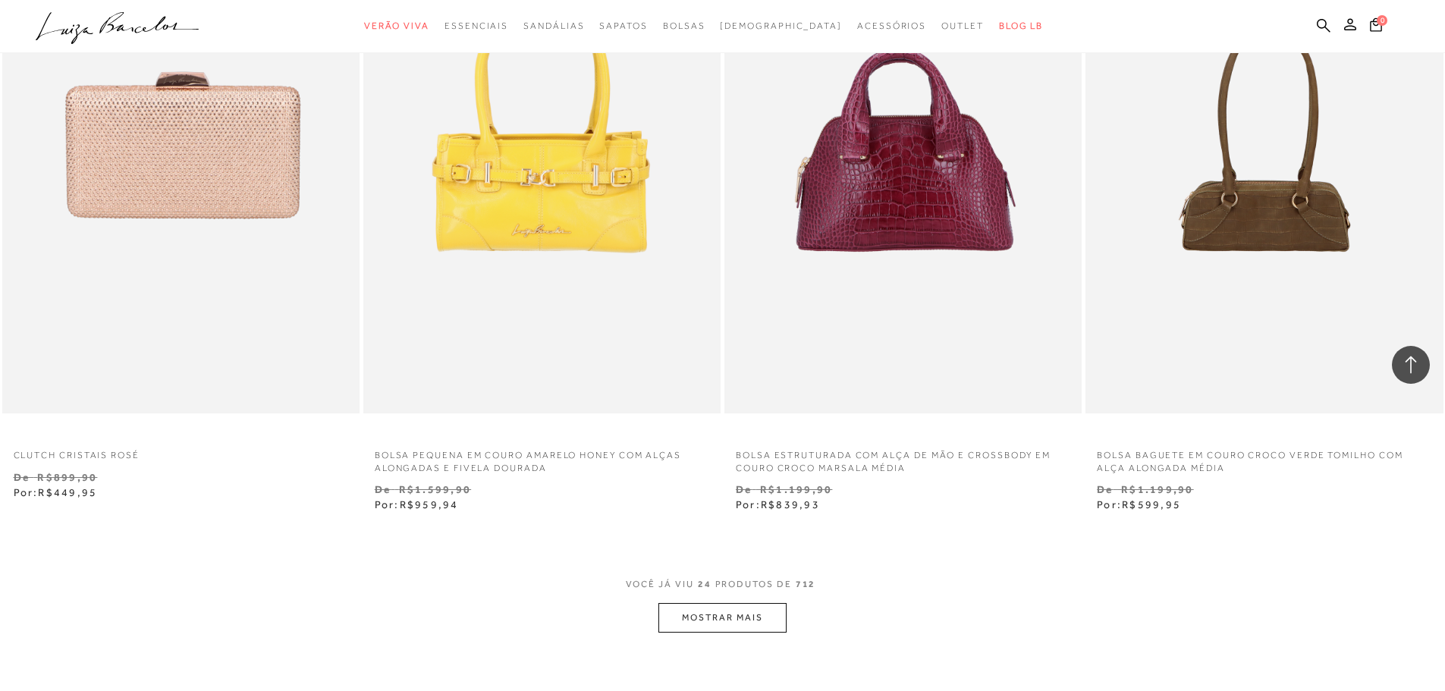
scroll to position [3642, 0]
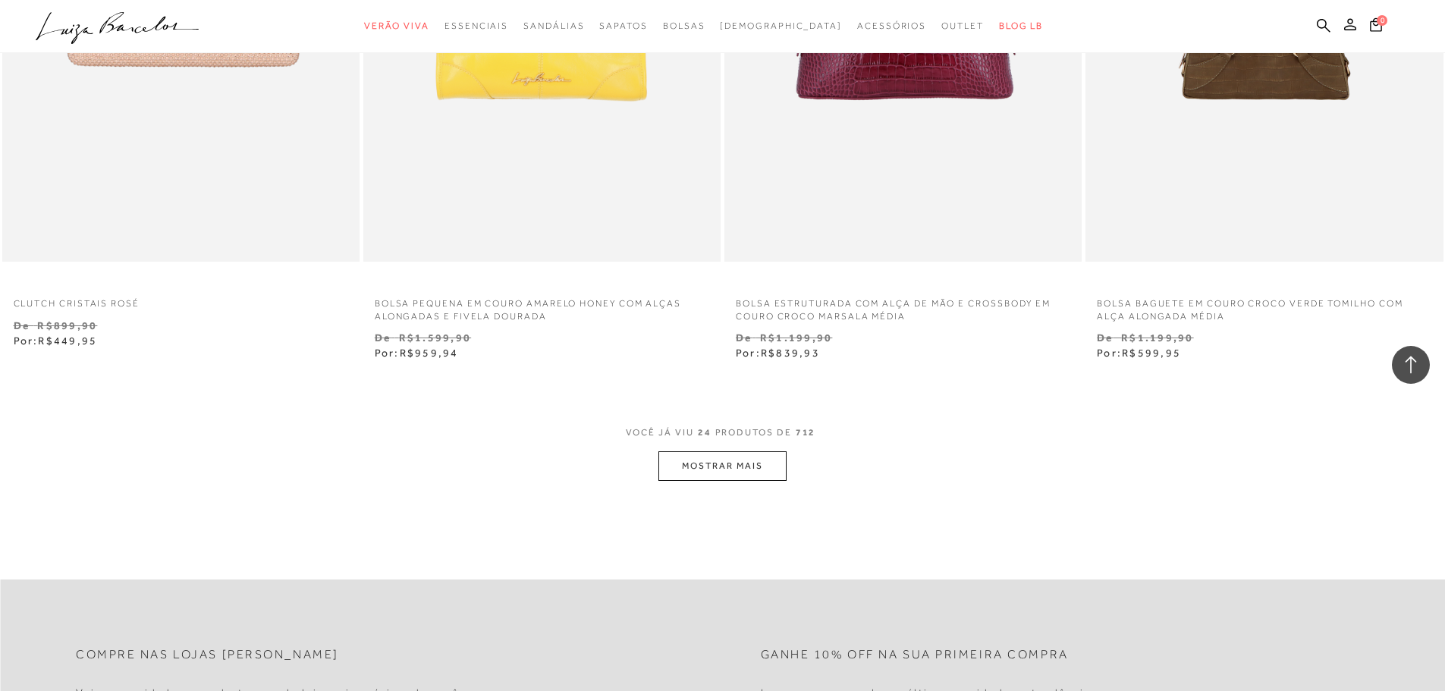
click at [719, 461] on button "MOSTRAR MAIS" at bounding box center [722, 466] width 127 height 30
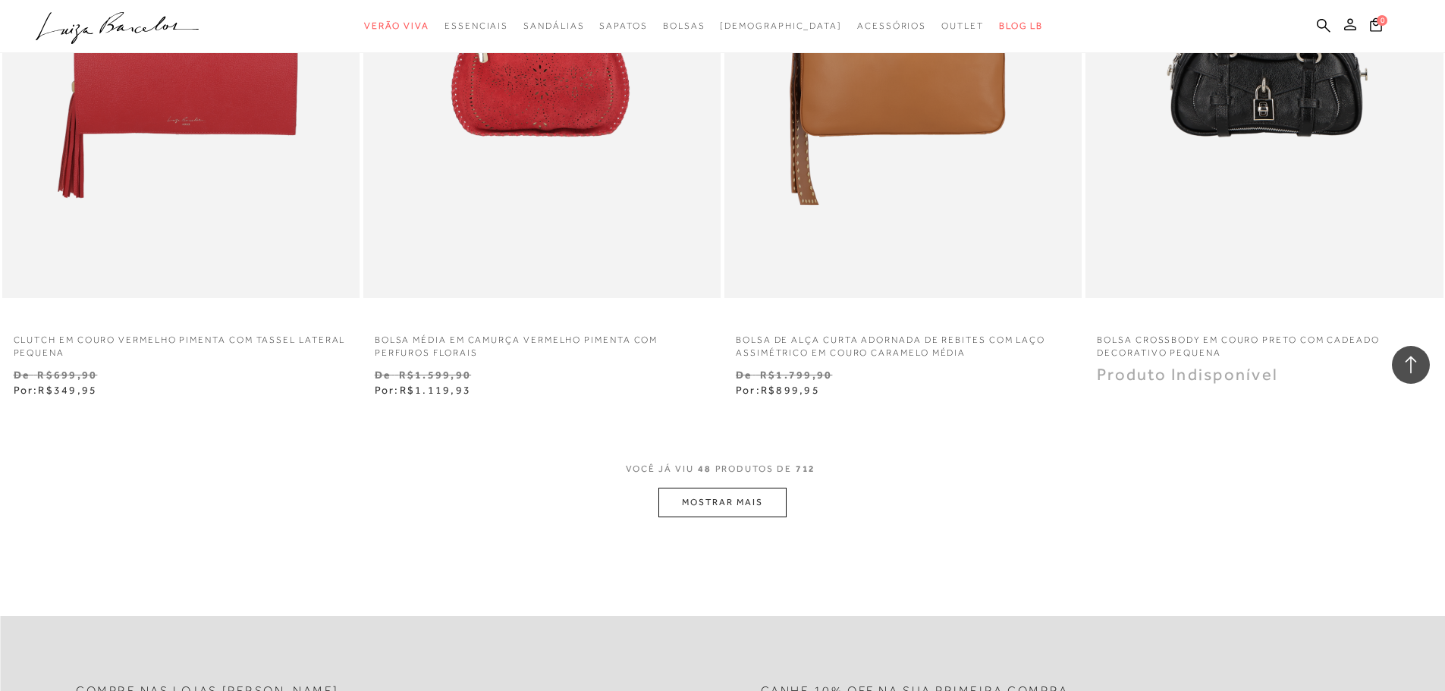
scroll to position [7815, 0]
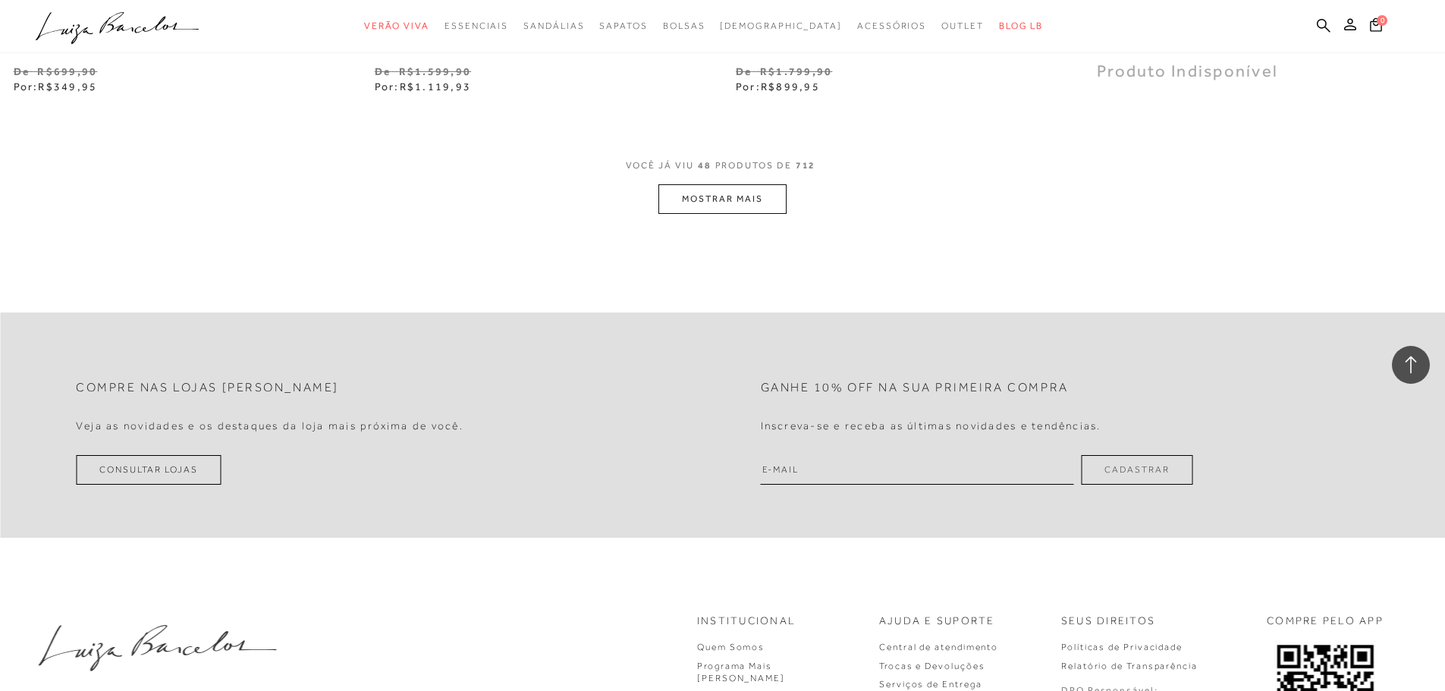
click at [697, 192] on button "MOSTRAR MAIS" at bounding box center [722, 199] width 127 height 30
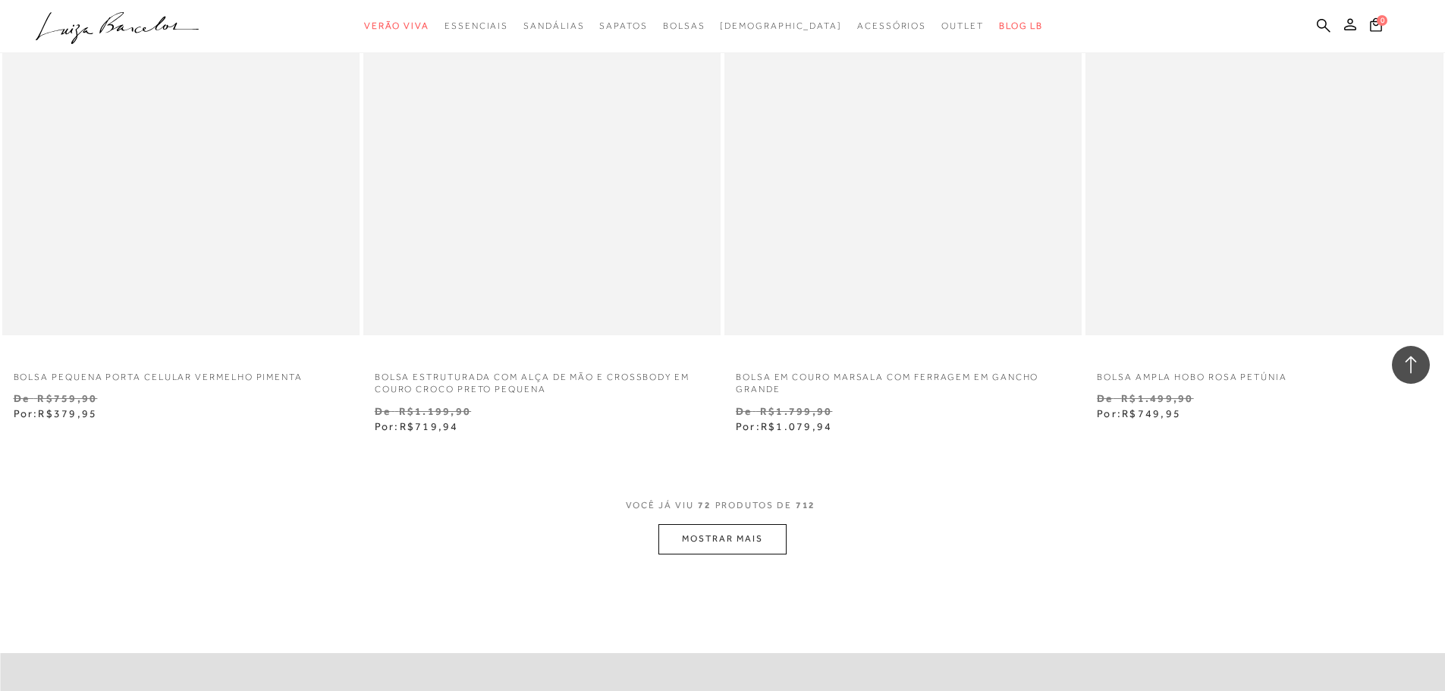
scroll to position [11684, 0]
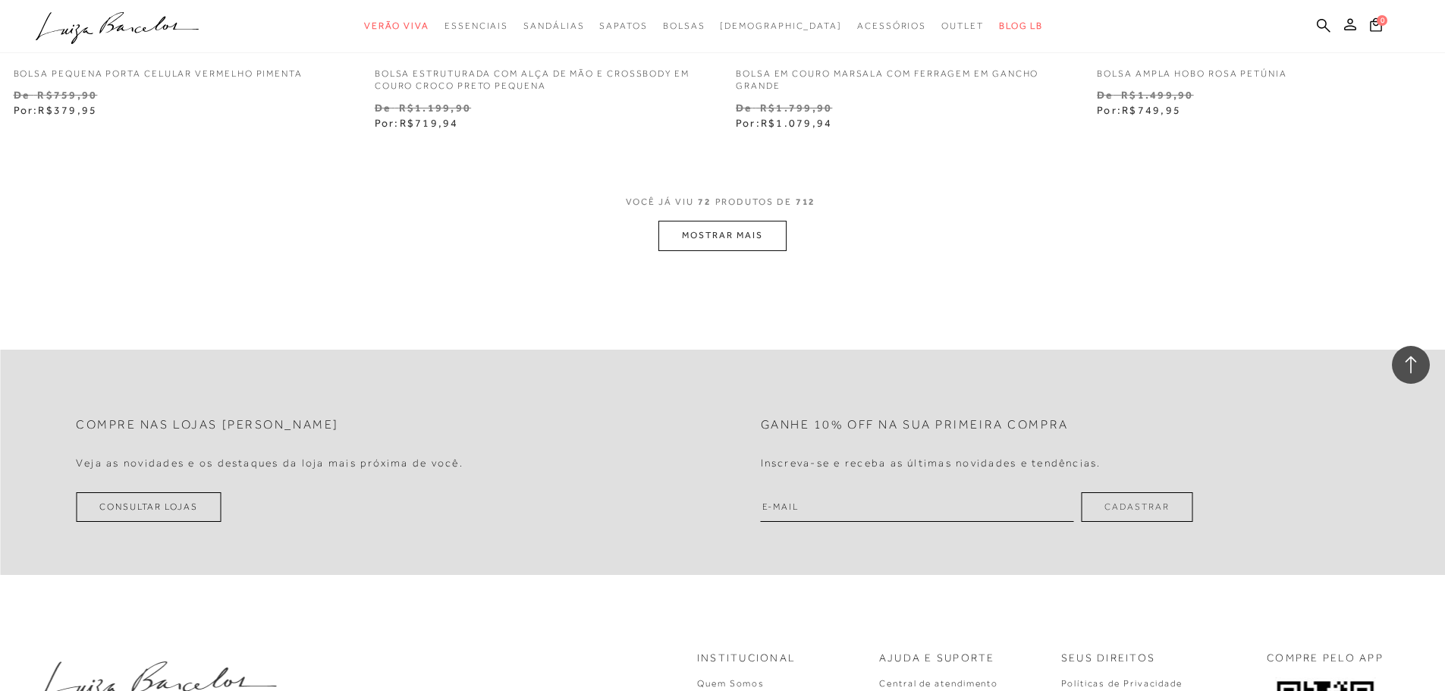
click at [741, 245] on button "MOSTRAR MAIS" at bounding box center [722, 236] width 127 height 30
